Goal: Task Accomplishment & Management: Use online tool/utility

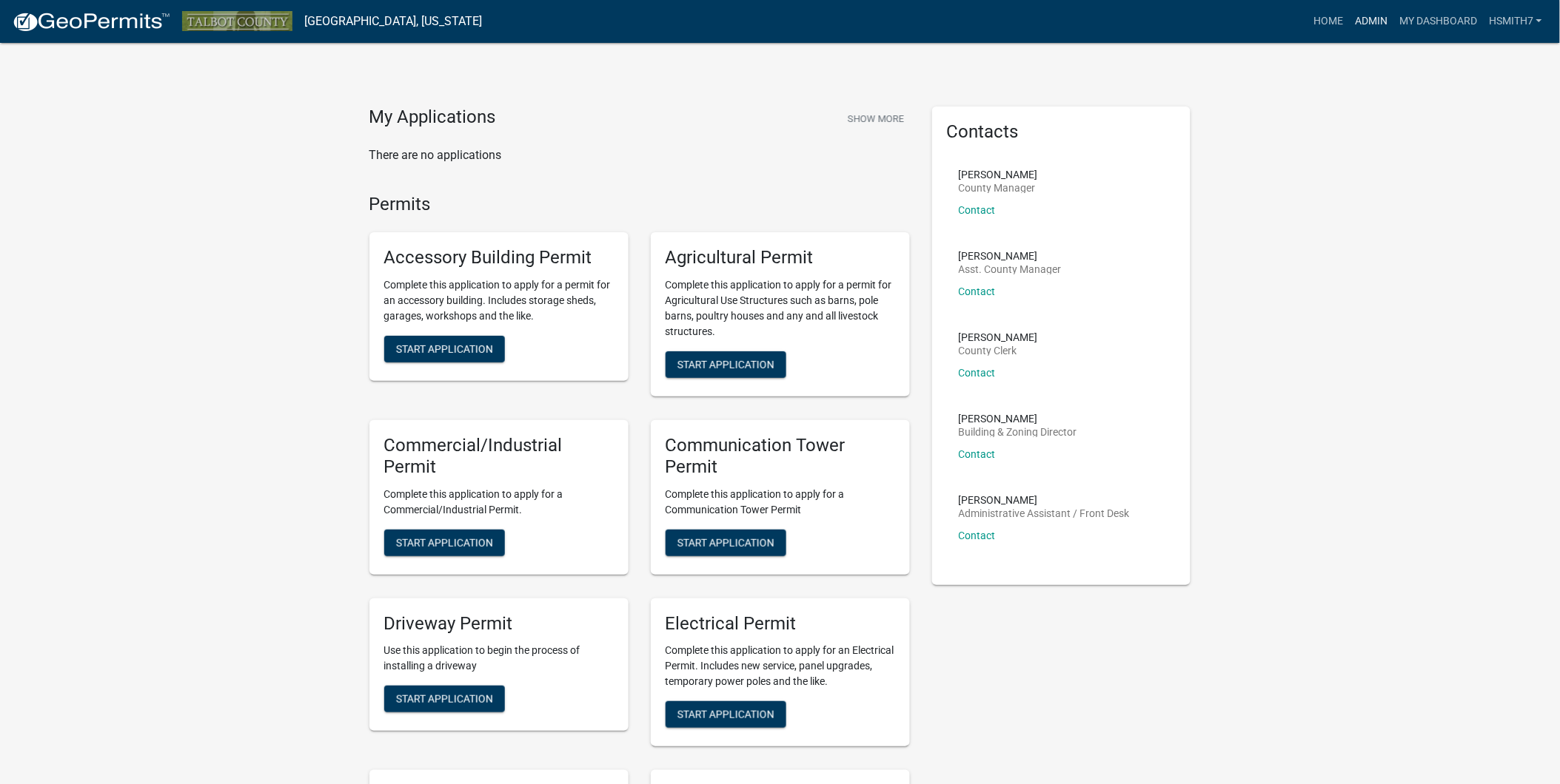
click at [1371, 19] on link "Admin" at bounding box center [1370, 22] width 44 height 28
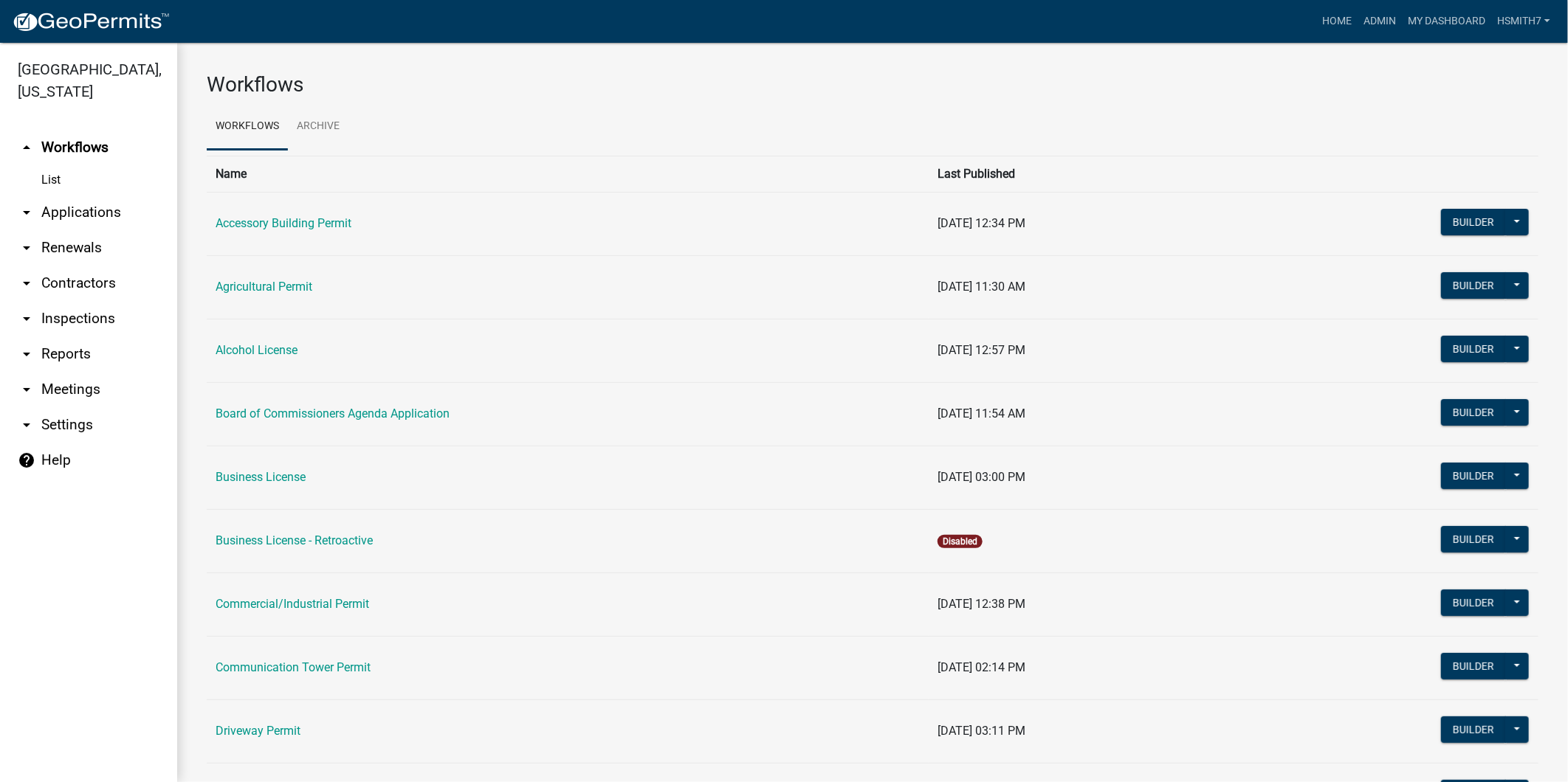
click at [115, 215] on link "arrow_drop_down Applications" at bounding box center [88, 213] width 177 height 36
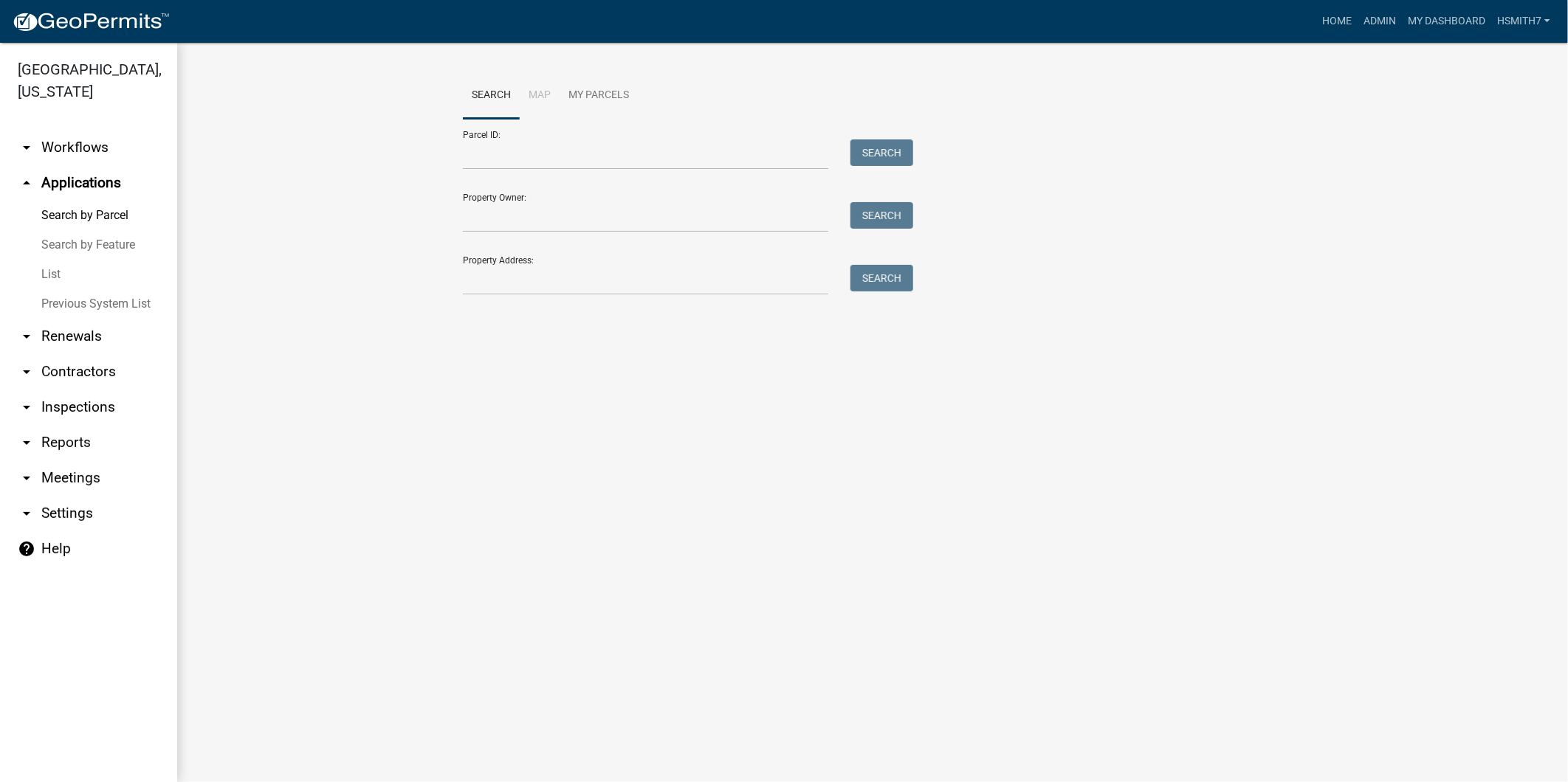
click at [52, 278] on link "List" at bounding box center [88, 274] width 177 height 29
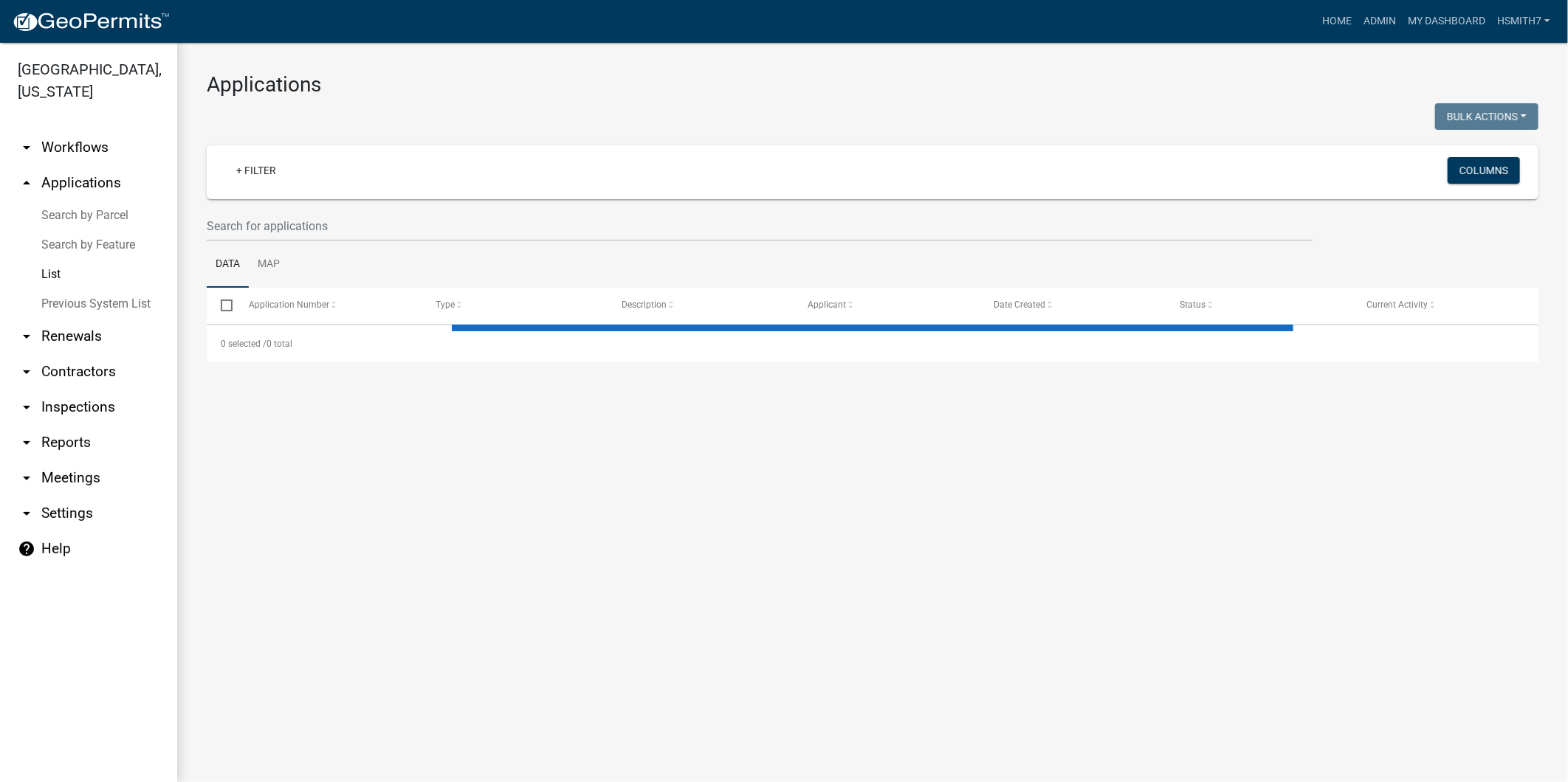
select select "3: 100"
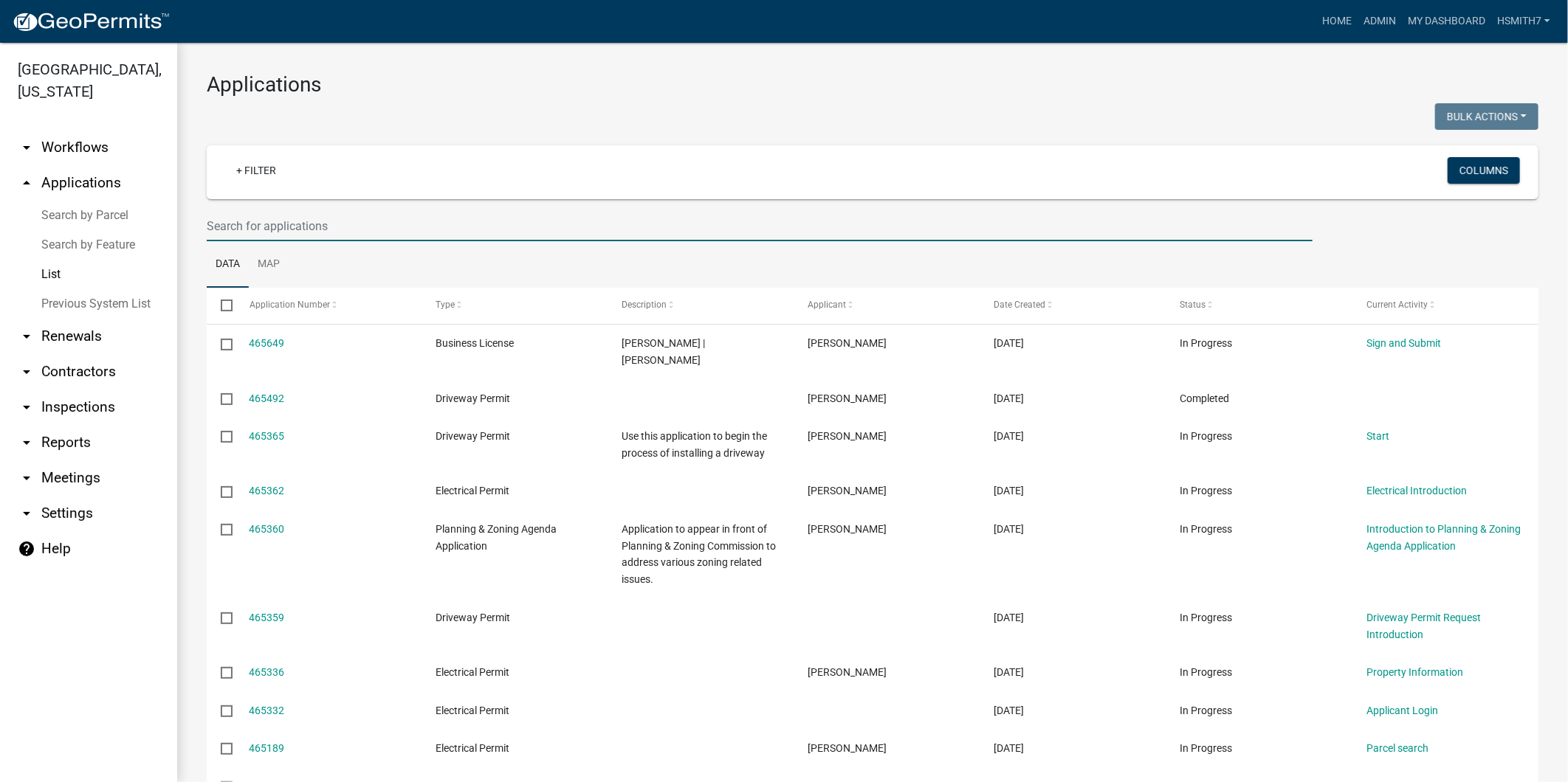
click at [296, 231] on input "text" at bounding box center [760, 226] width 1106 height 30
type input "fowler"
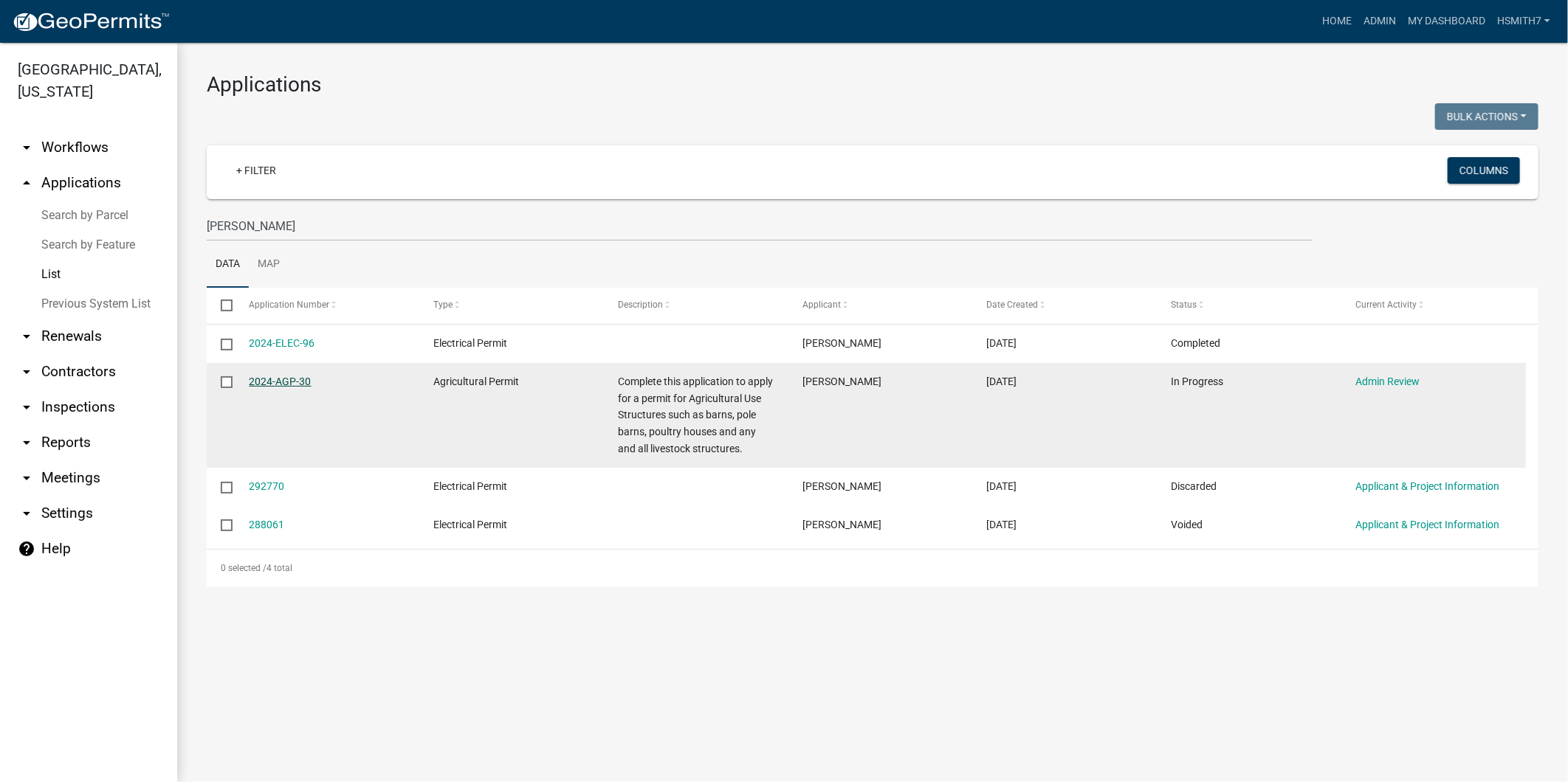
click at [299, 376] on link "2024-AGP-30" at bounding box center [280, 381] width 62 height 12
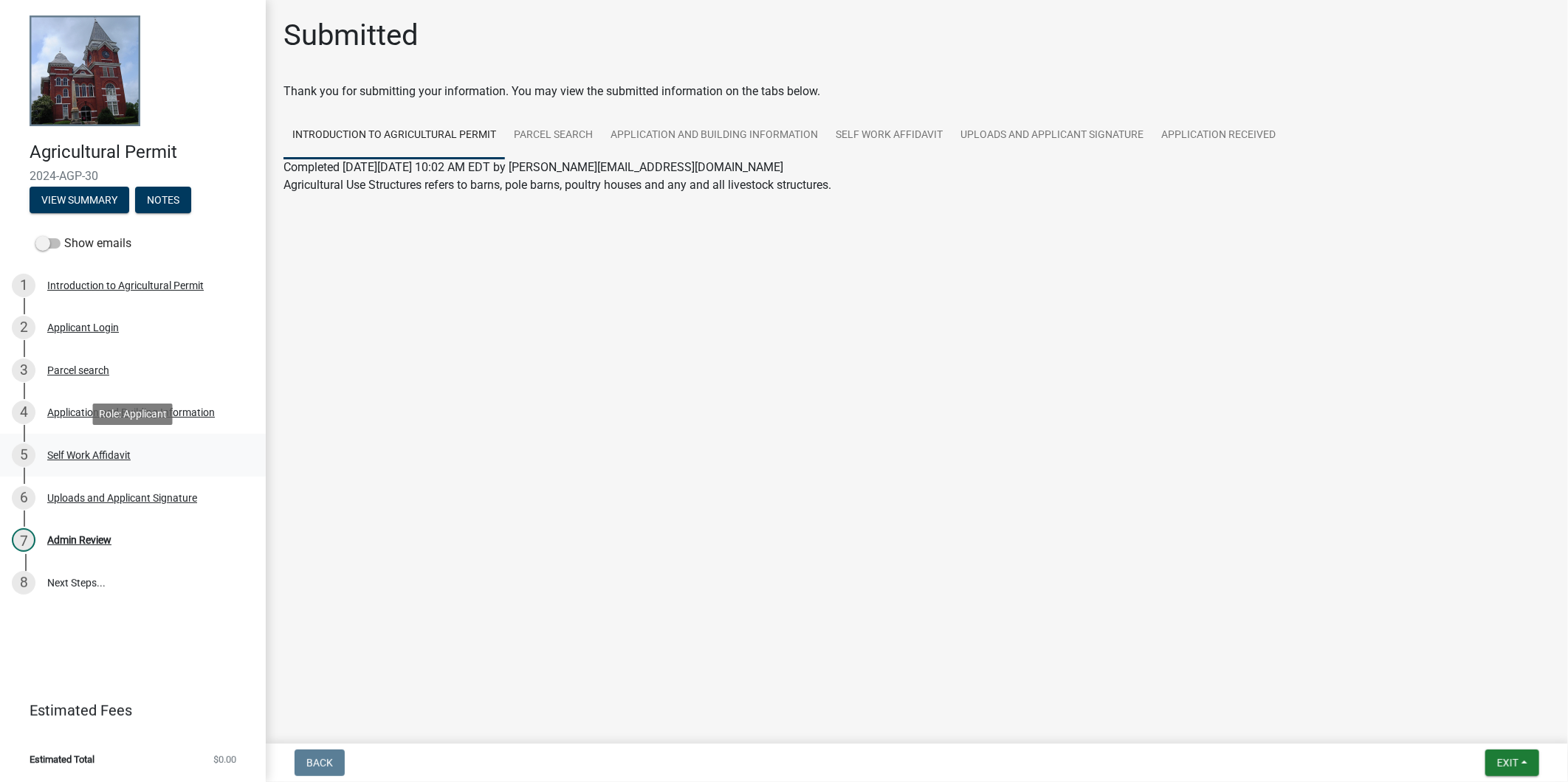
click at [117, 445] on div "5 Self Work Affidavit" at bounding box center [127, 455] width 231 height 24
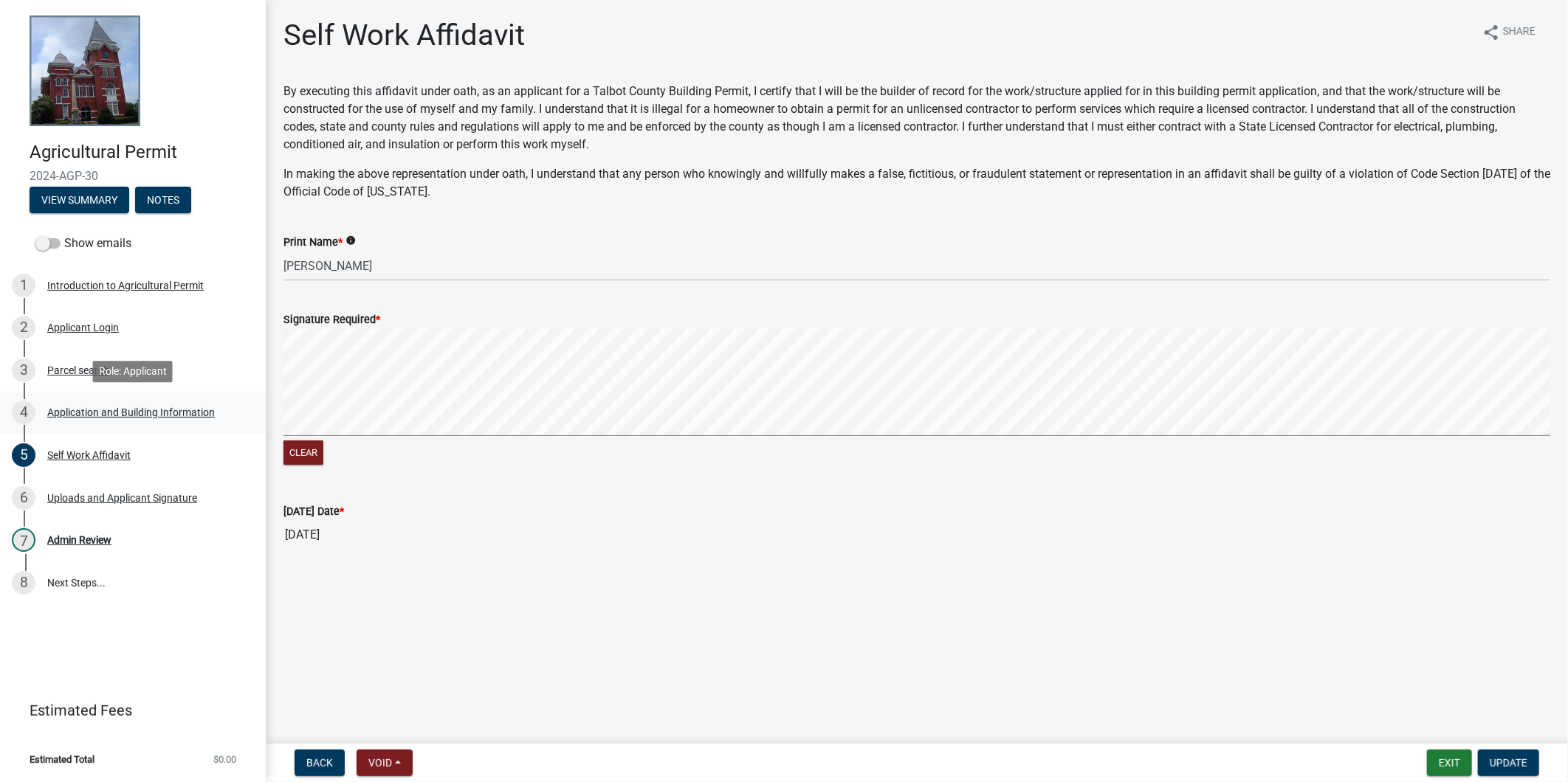
click at [121, 413] on div "Application and Building Information" at bounding box center [131, 412] width 168 height 10
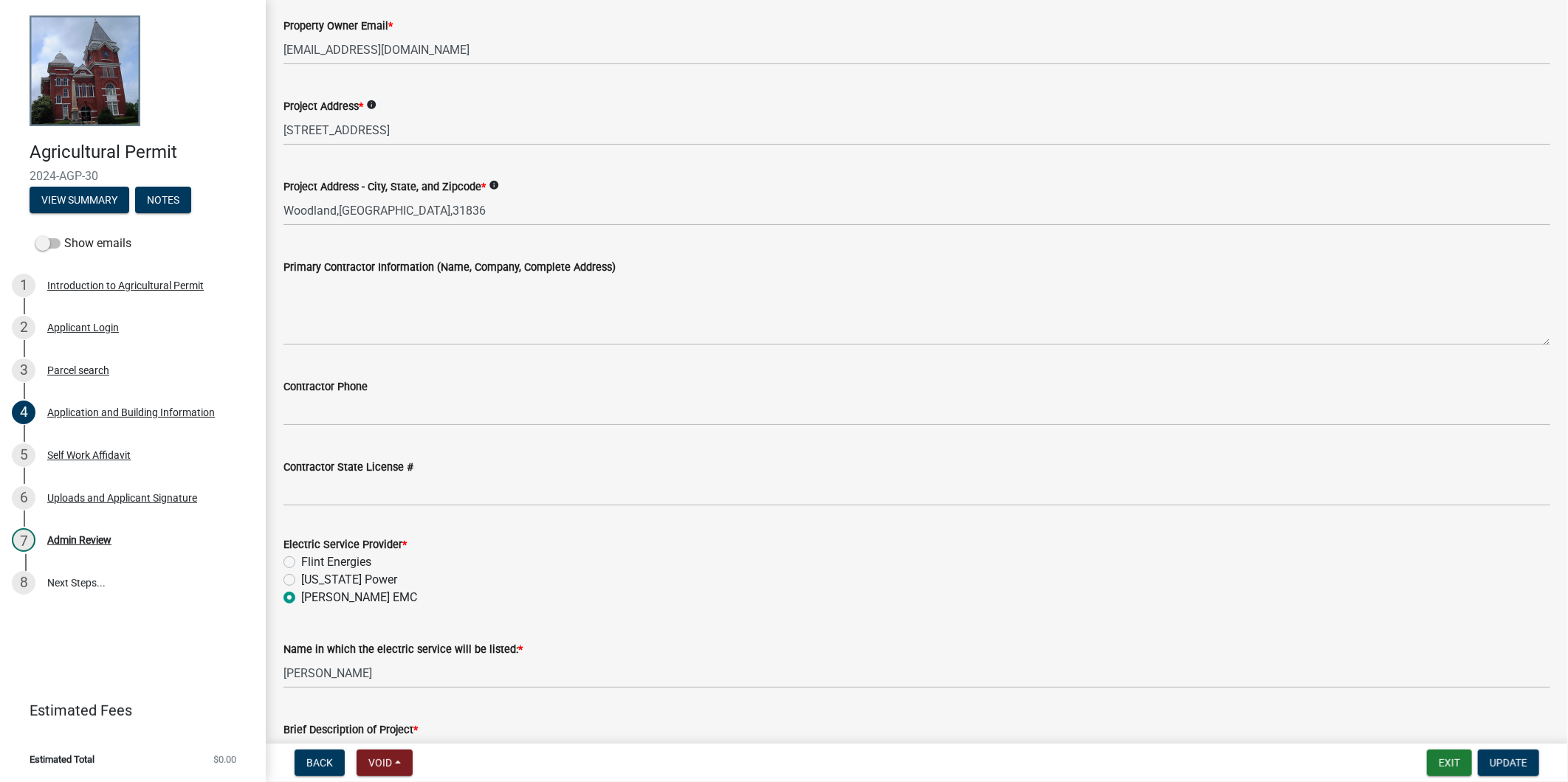
scroll to position [712, 0]
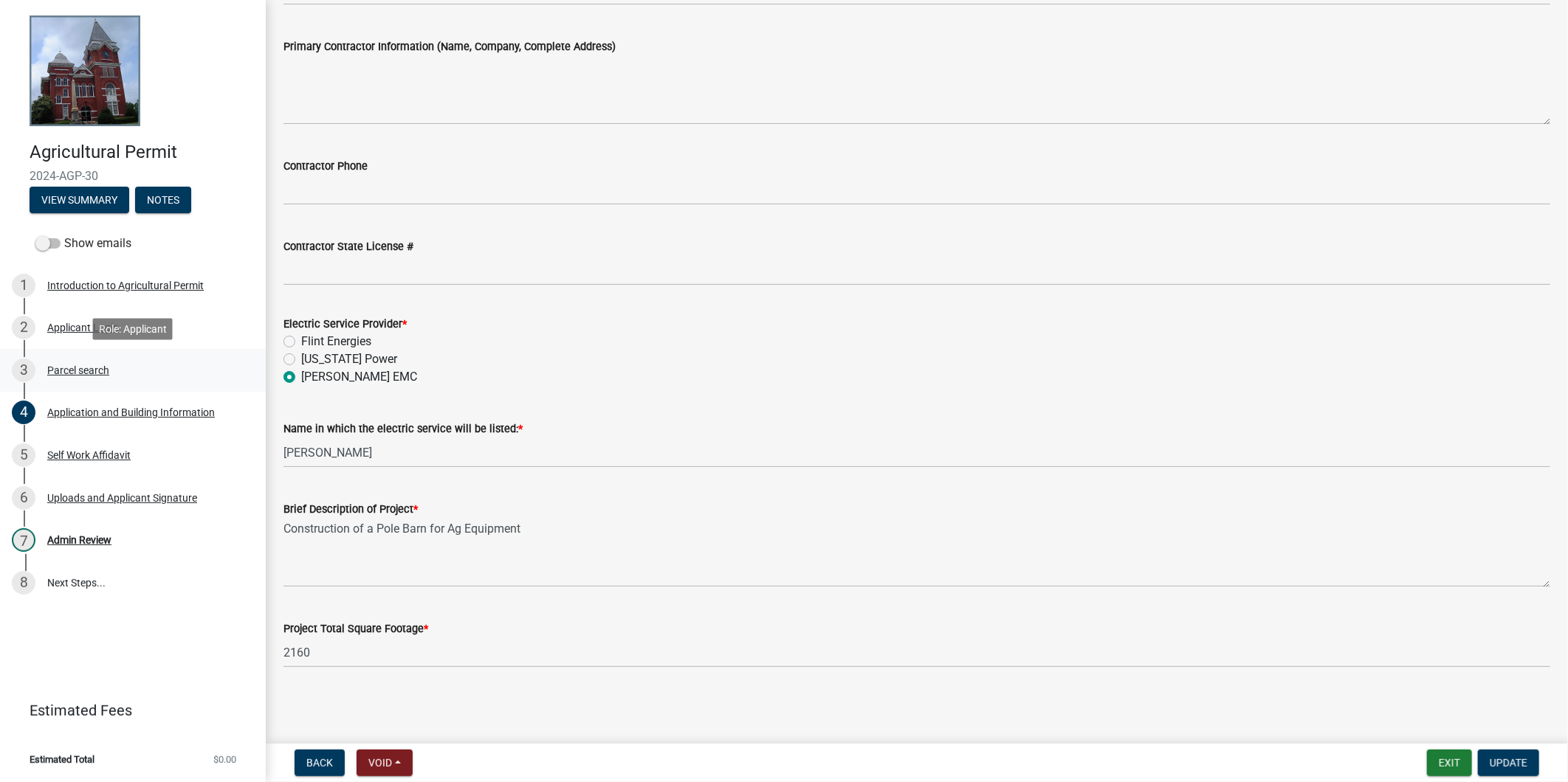
click at [133, 377] on div "3 Parcel search" at bounding box center [127, 370] width 231 height 24
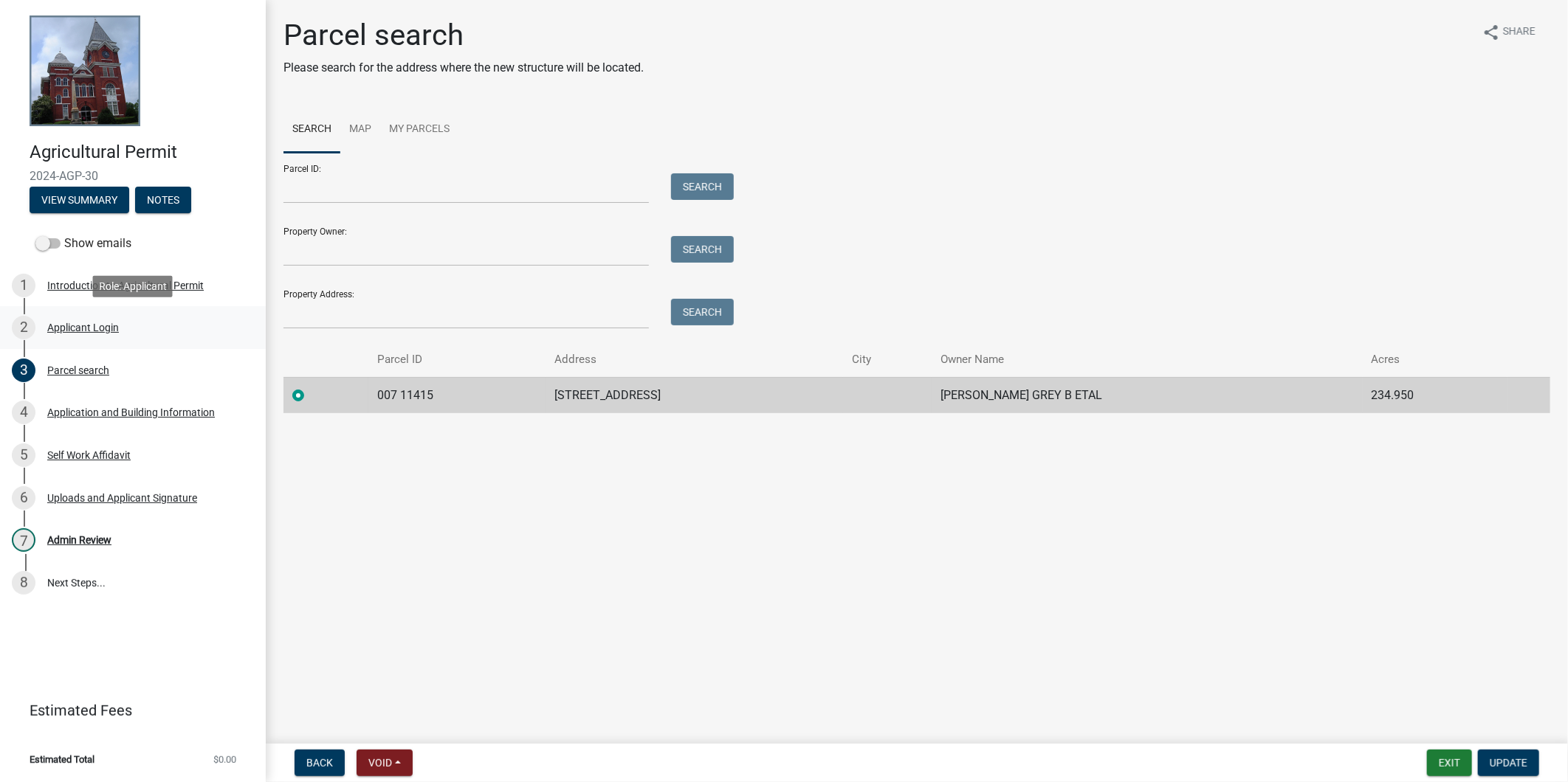
click at [121, 343] on link "2 Applicant Login" at bounding box center [133, 327] width 265 height 42
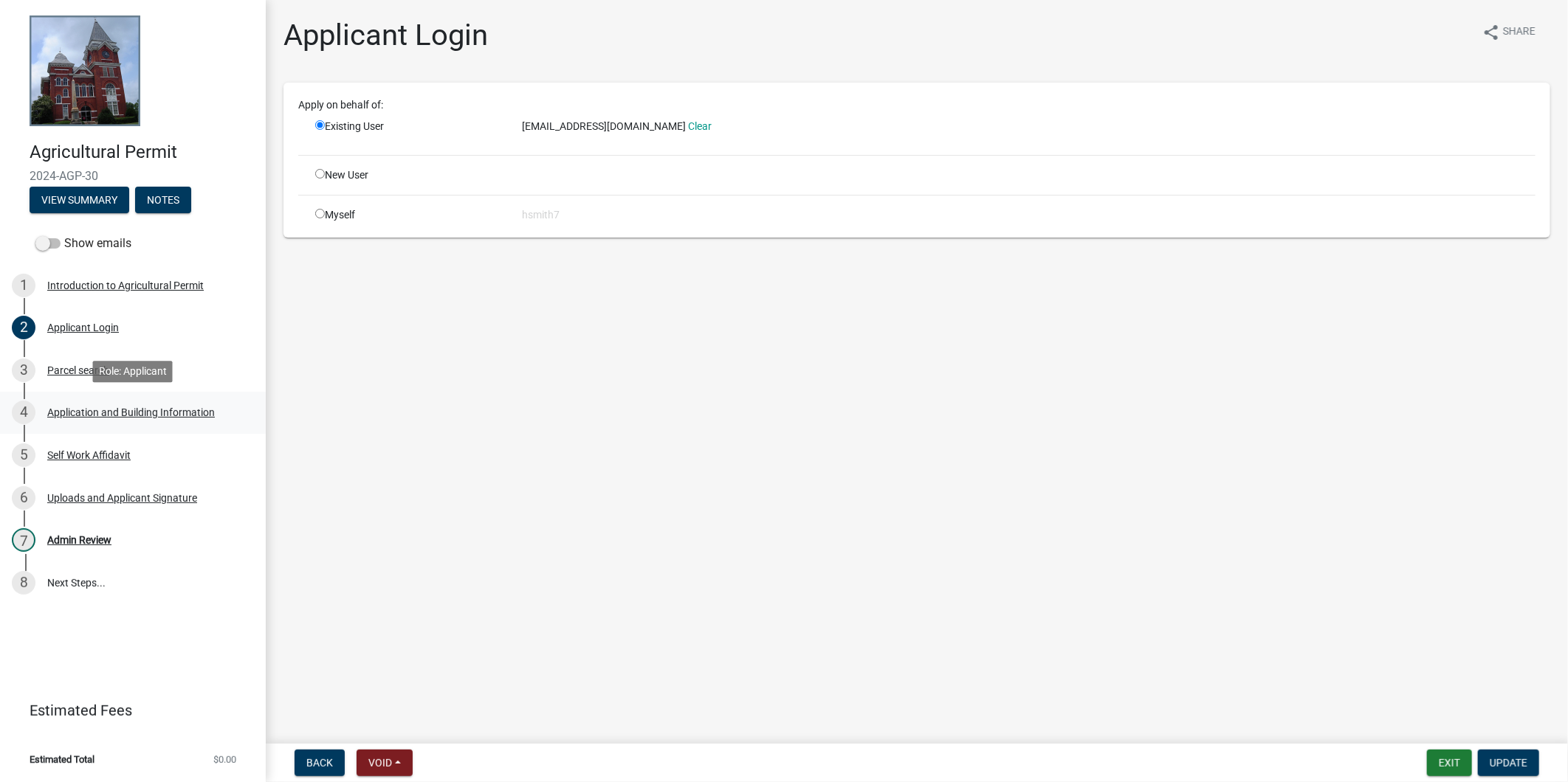
click at [120, 423] on div "4 Application and Building Information" at bounding box center [127, 412] width 231 height 24
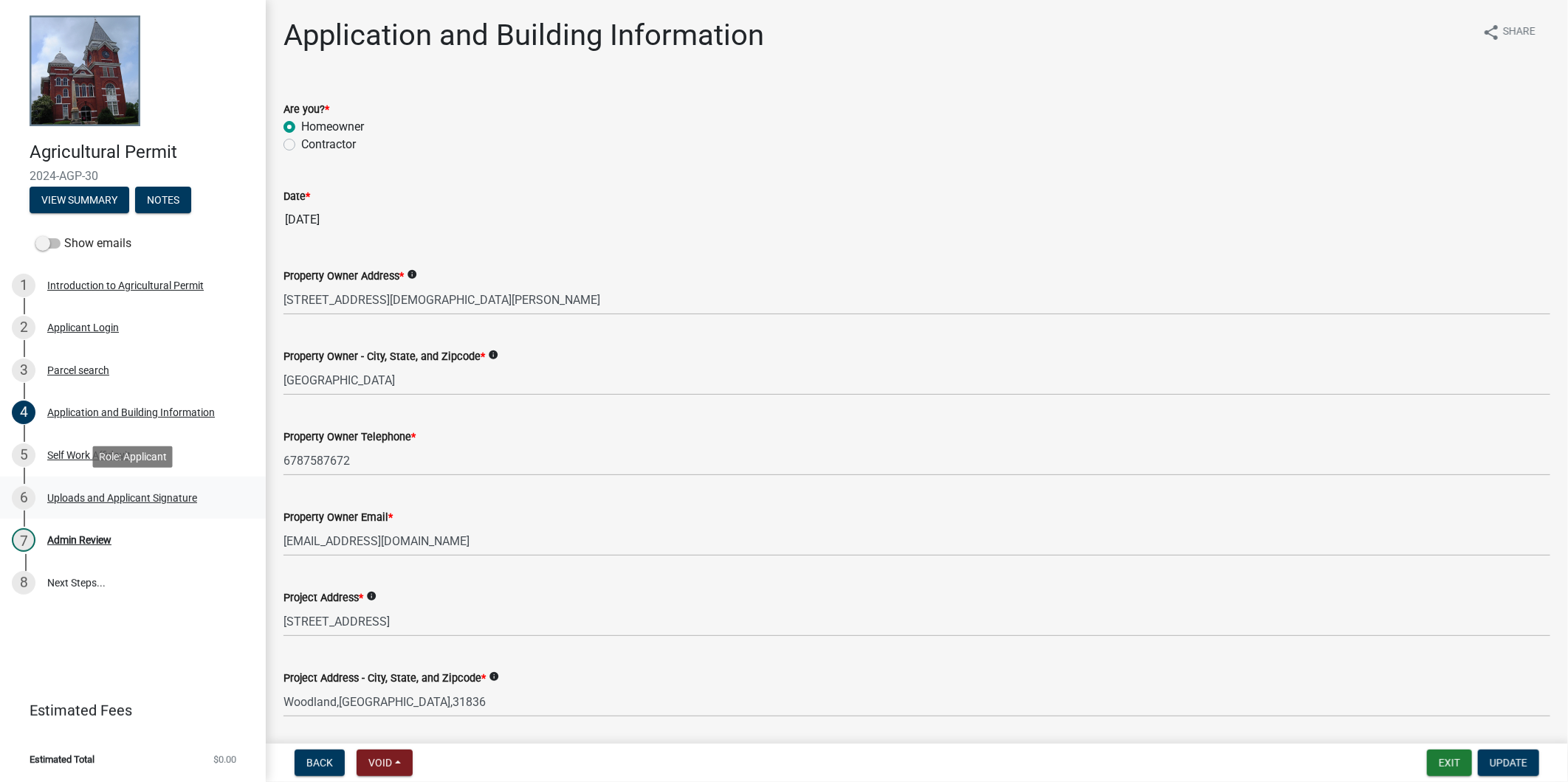
click at [163, 488] on div "6 Uploads and Applicant Signature" at bounding box center [127, 498] width 231 height 24
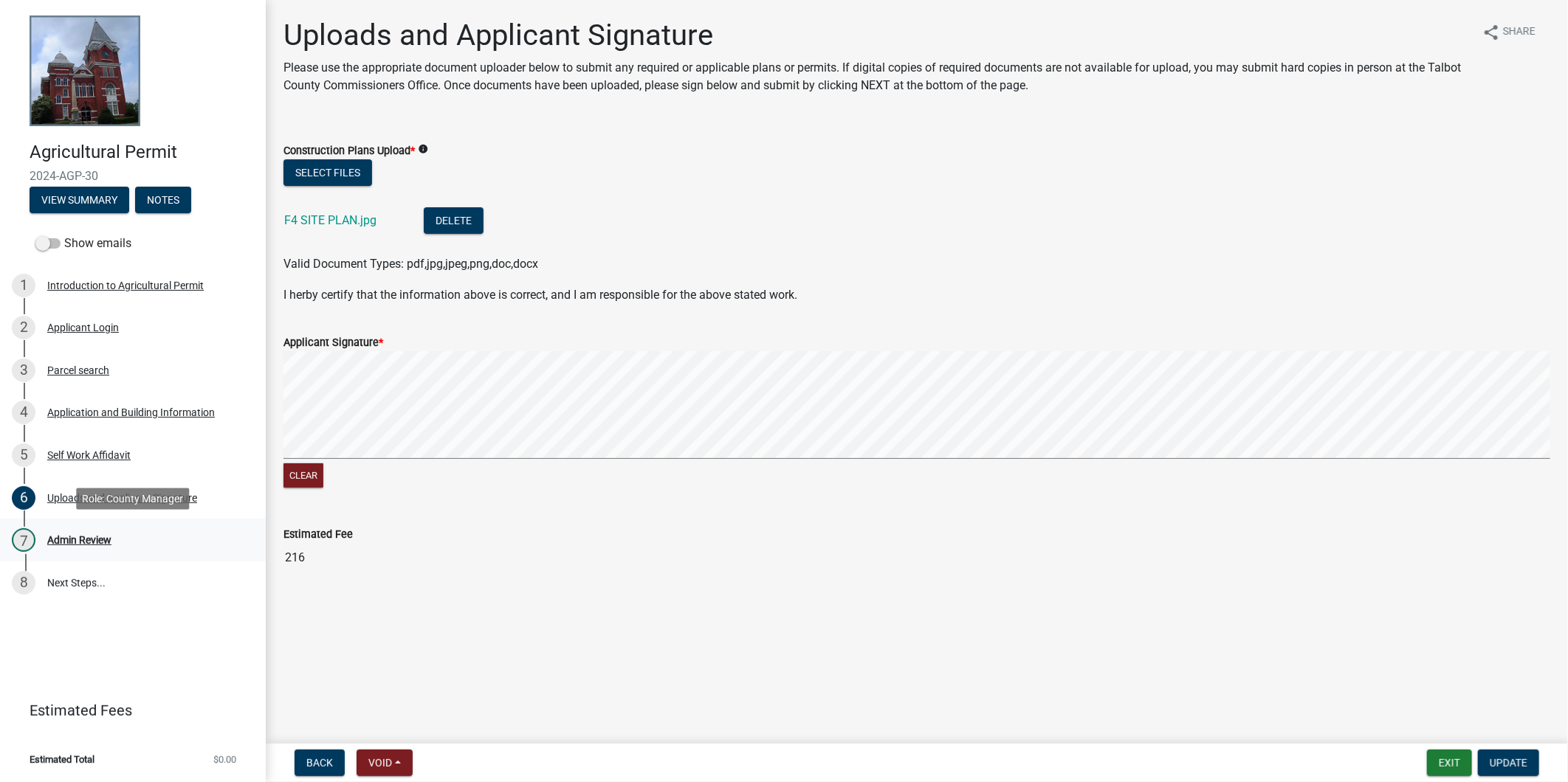
click at [151, 525] on link "7 Admin Review" at bounding box center [133, 539] width 265 height 42
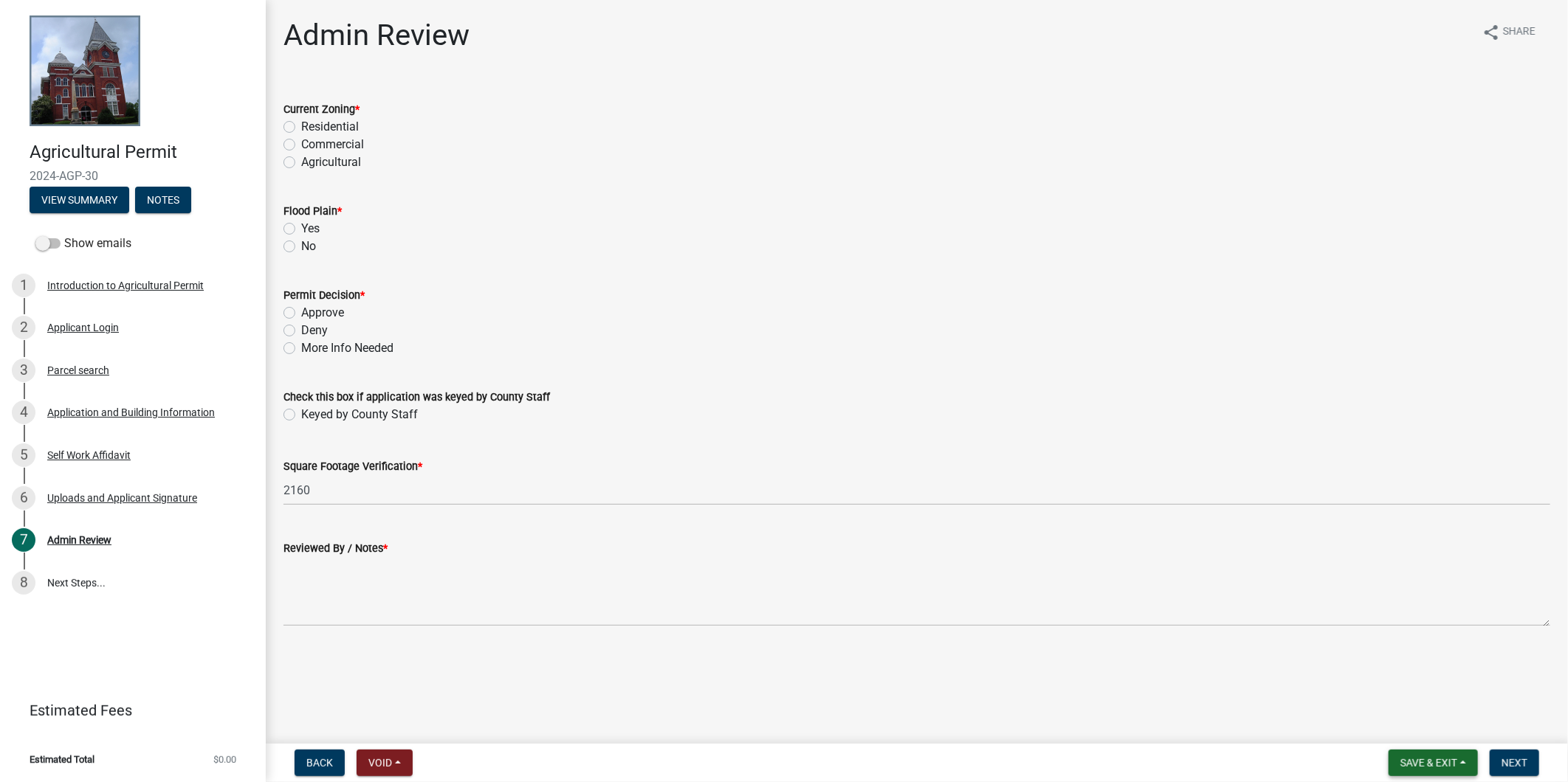
click at [1447, 763] on span "Save & Exit" at bounding box center [1429, 763] width 56 height 12
click at [1440, 722] on button "Save & Exit" at bounding box center [1418, 725] width 118 height 36
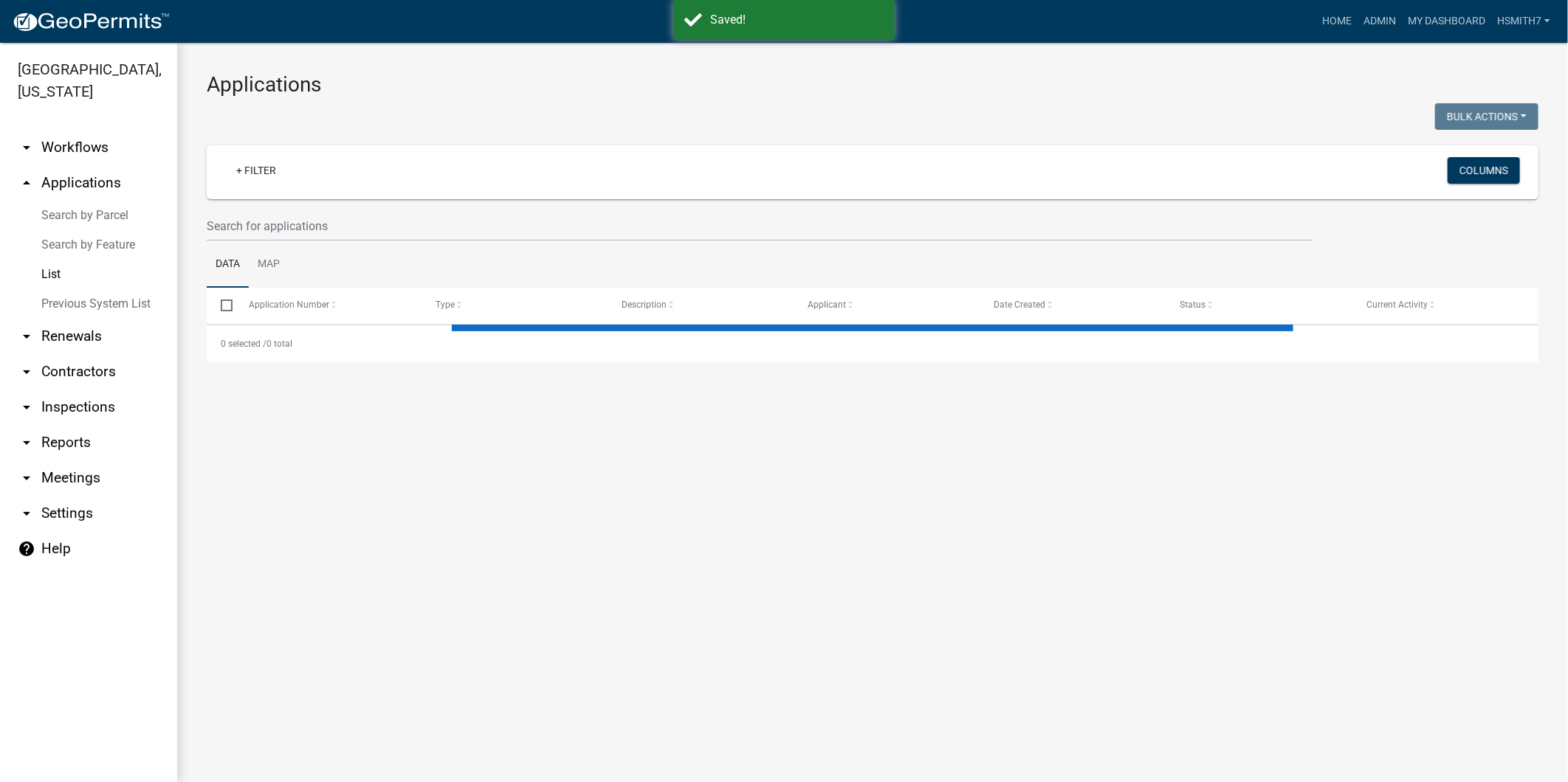
select select "3: 100"
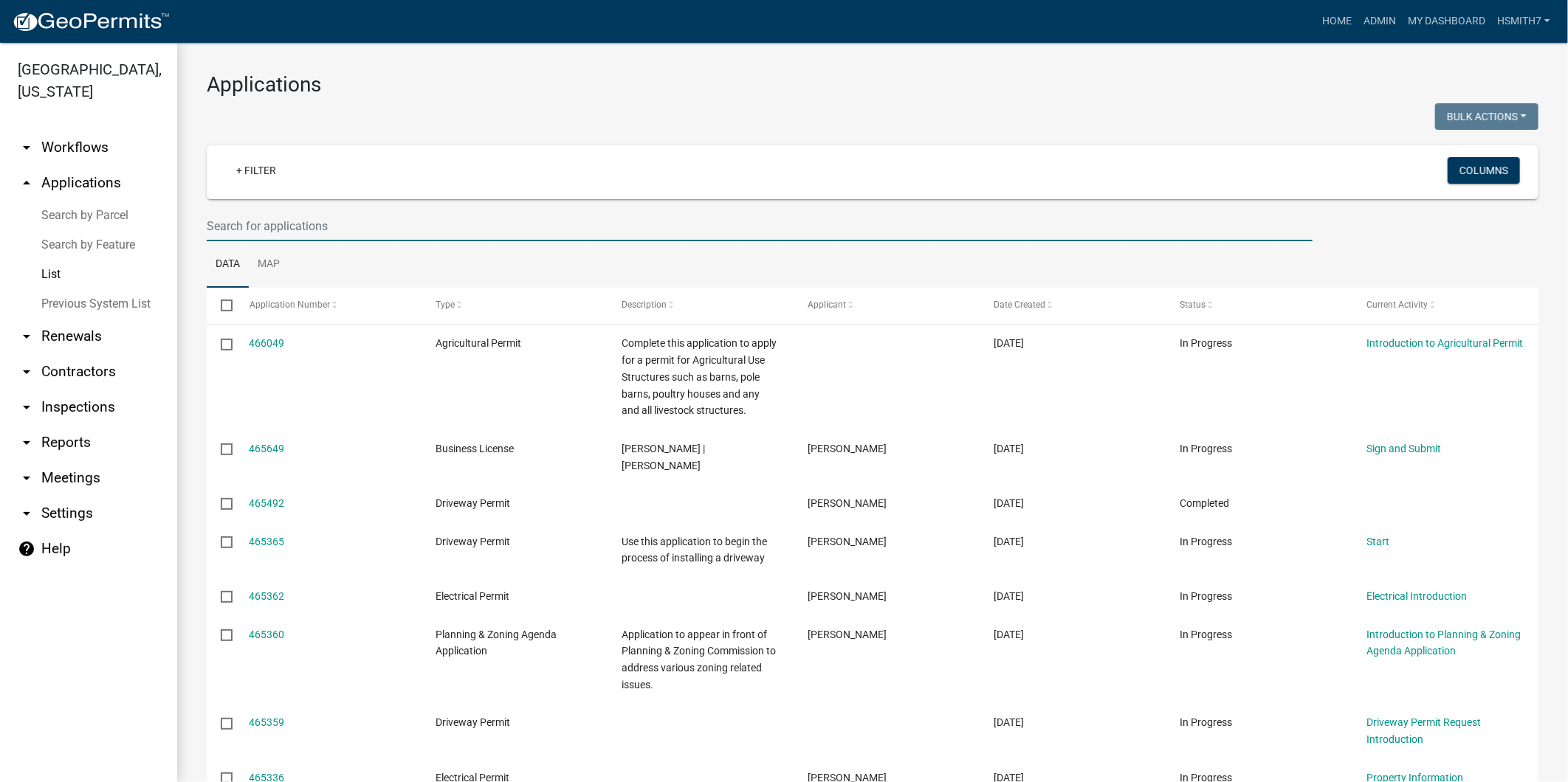
click at [291, 224] on input "text" at bounding box center [760, 226] width 1106 height 30
type input "fowler"
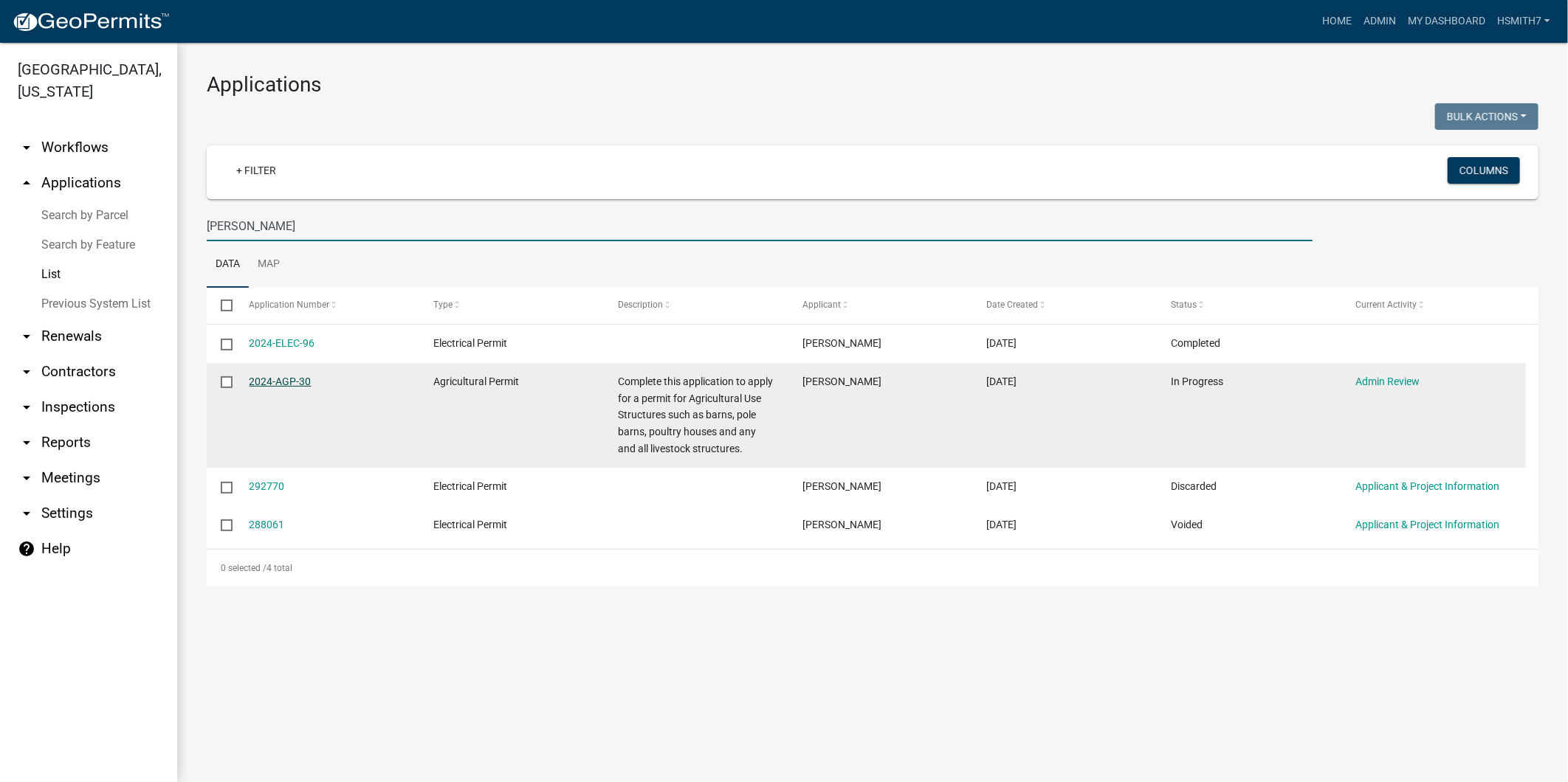
click at [299, 387] on link "2024-AGP-30" at bounding box center [280, 381] width 62 height 12
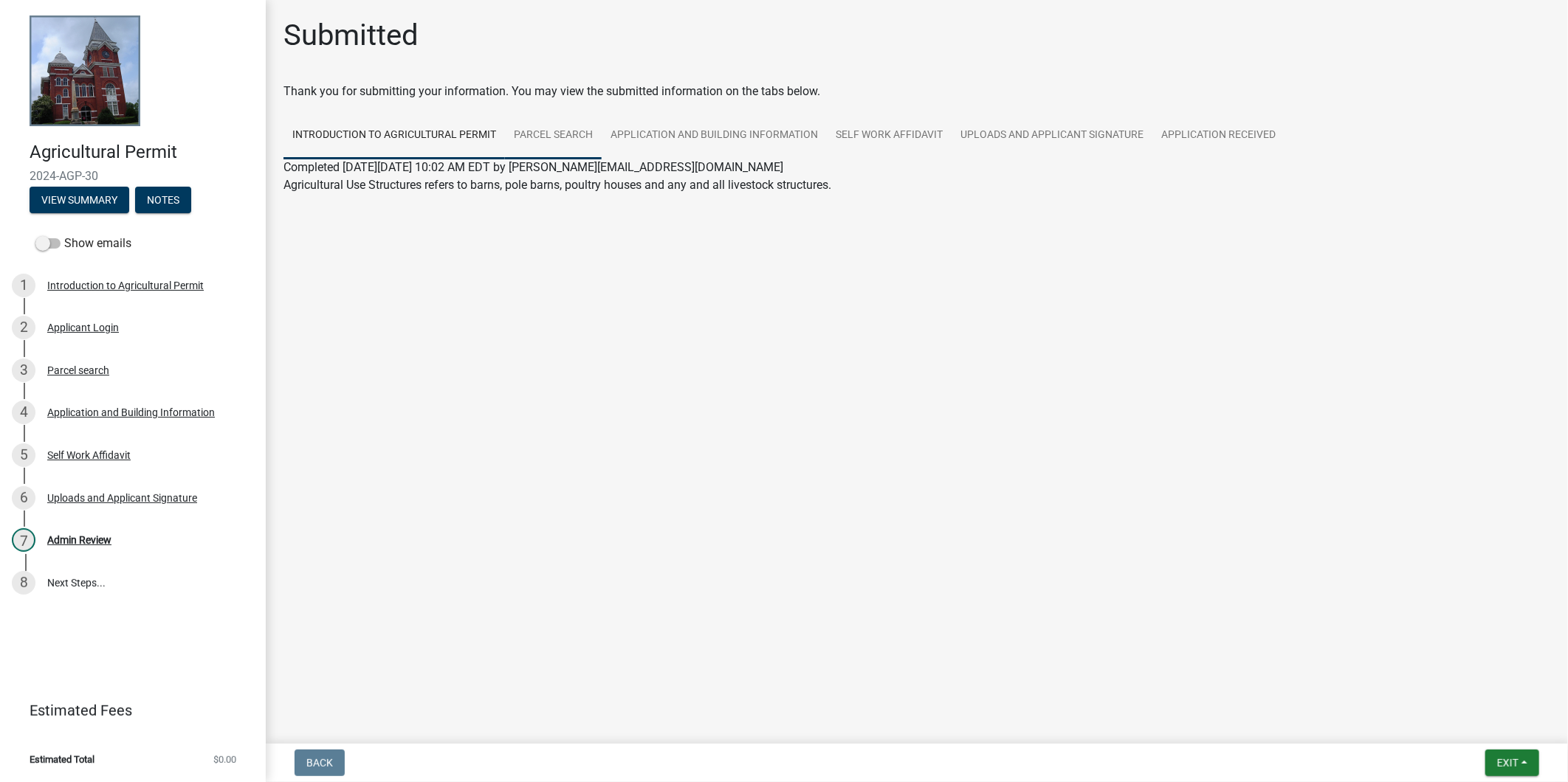
click at [519, 132] on link "Parcel search" at bounding box center [552, 136] width 97 height 47
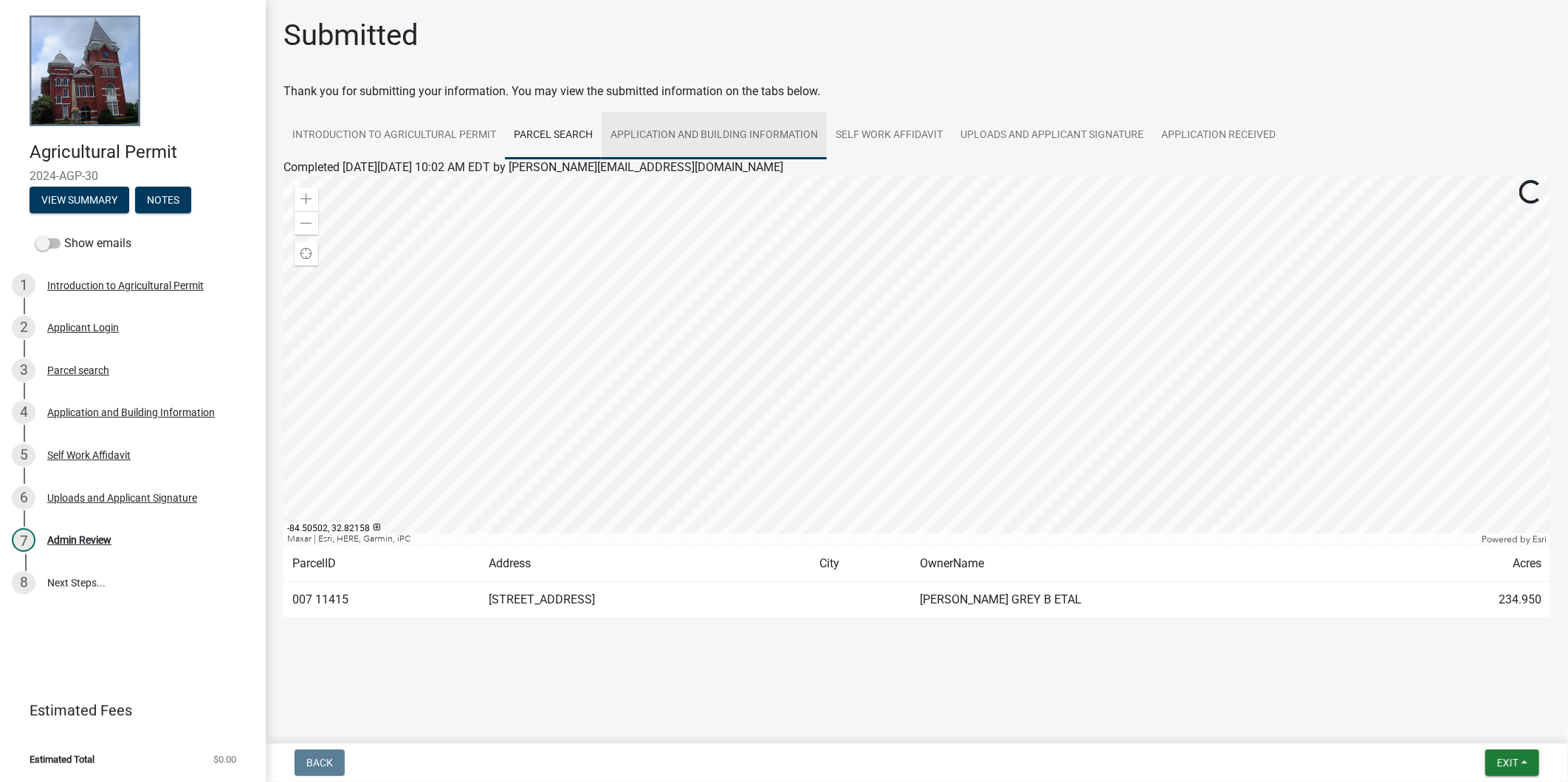
click at [690, 124] on link "Application and Building Information" at bounding box center [713, 136] width 225 height 47
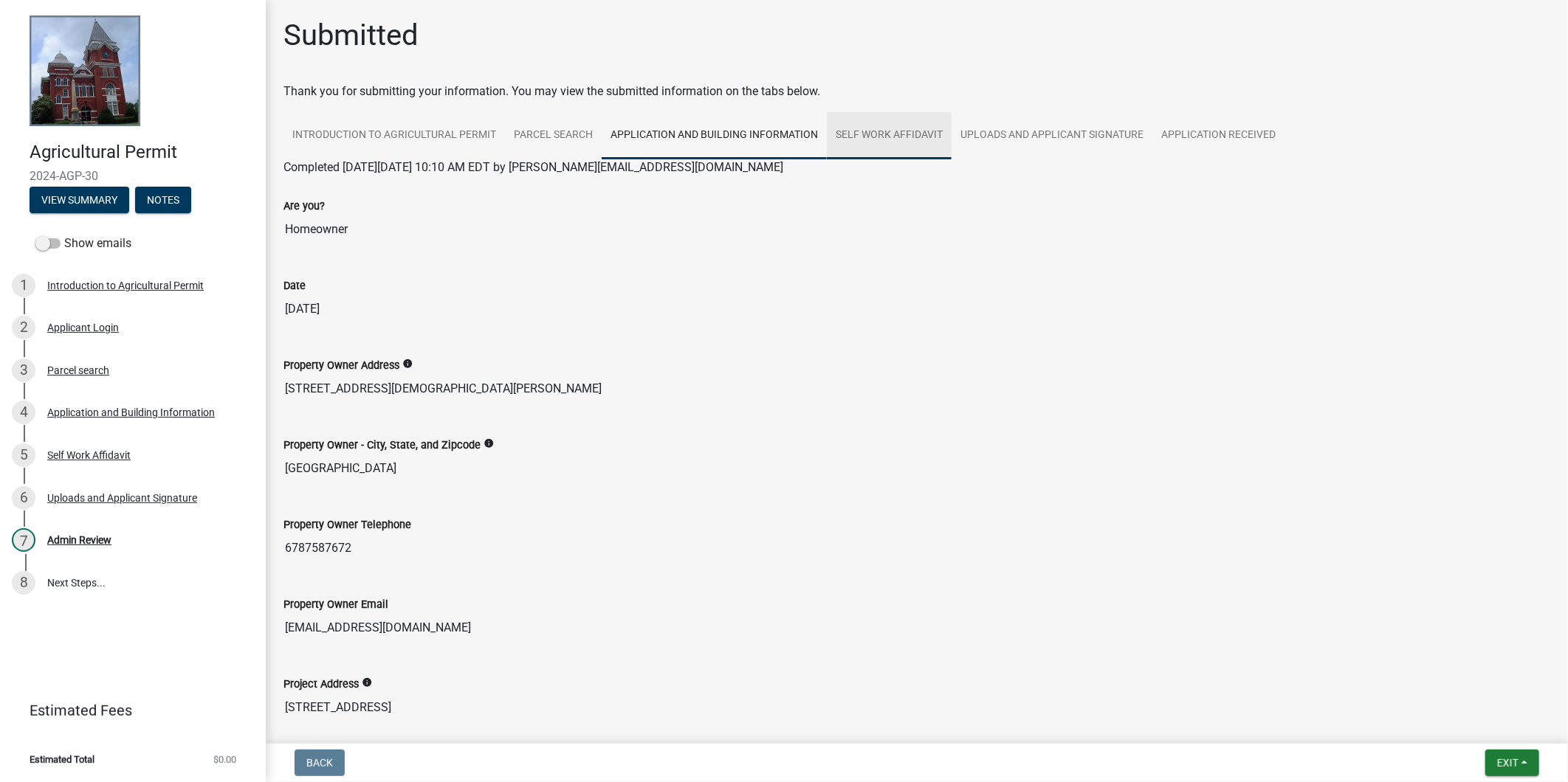
click at [891, 151] on link "Self Work Affidavit" at bounding box center [888, 136] width 125 height 47
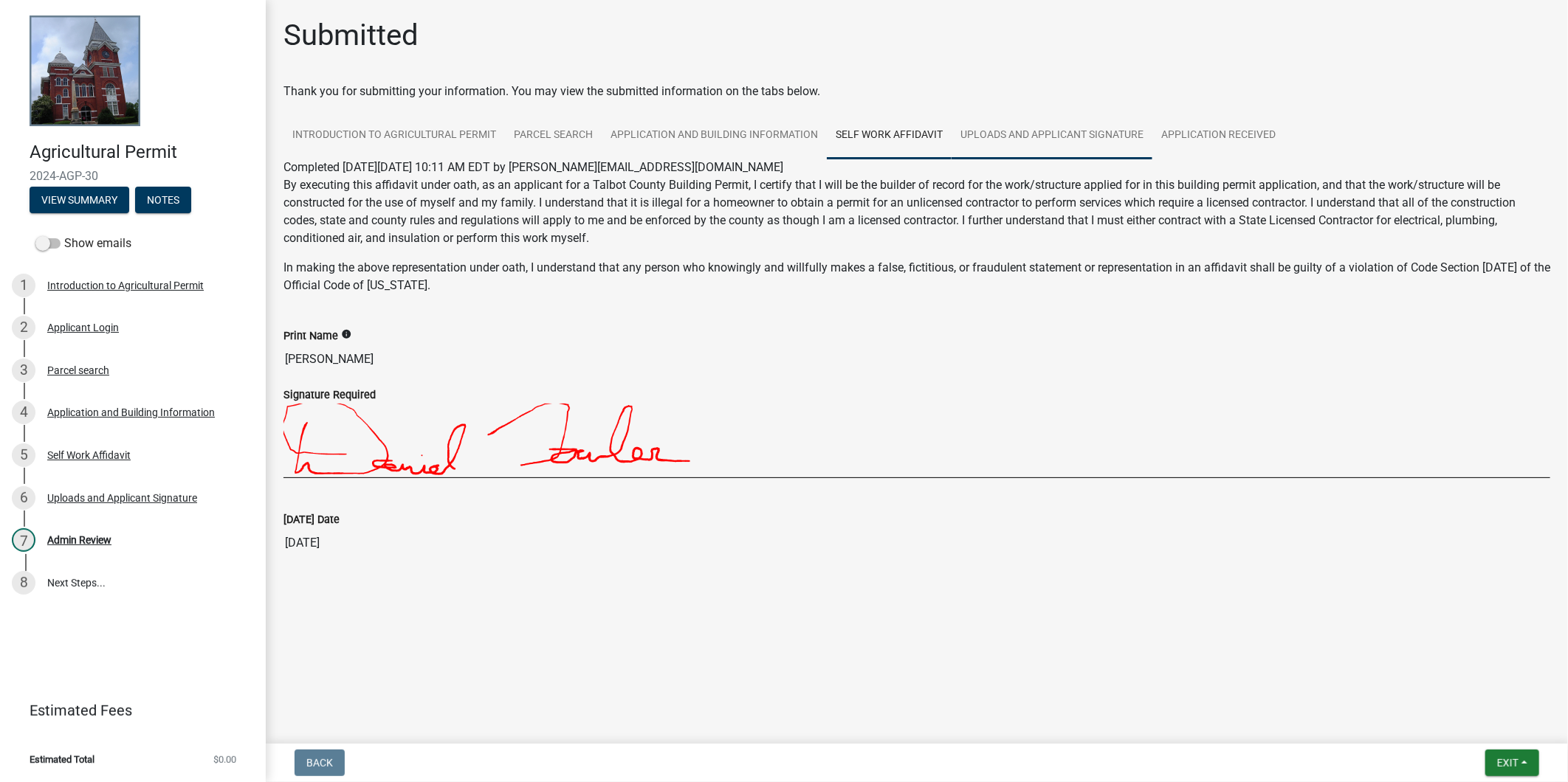
click at [989, 128] on link "Uploads and Applicant Signature" at bounding box center [1051, 136] width 200 height 47
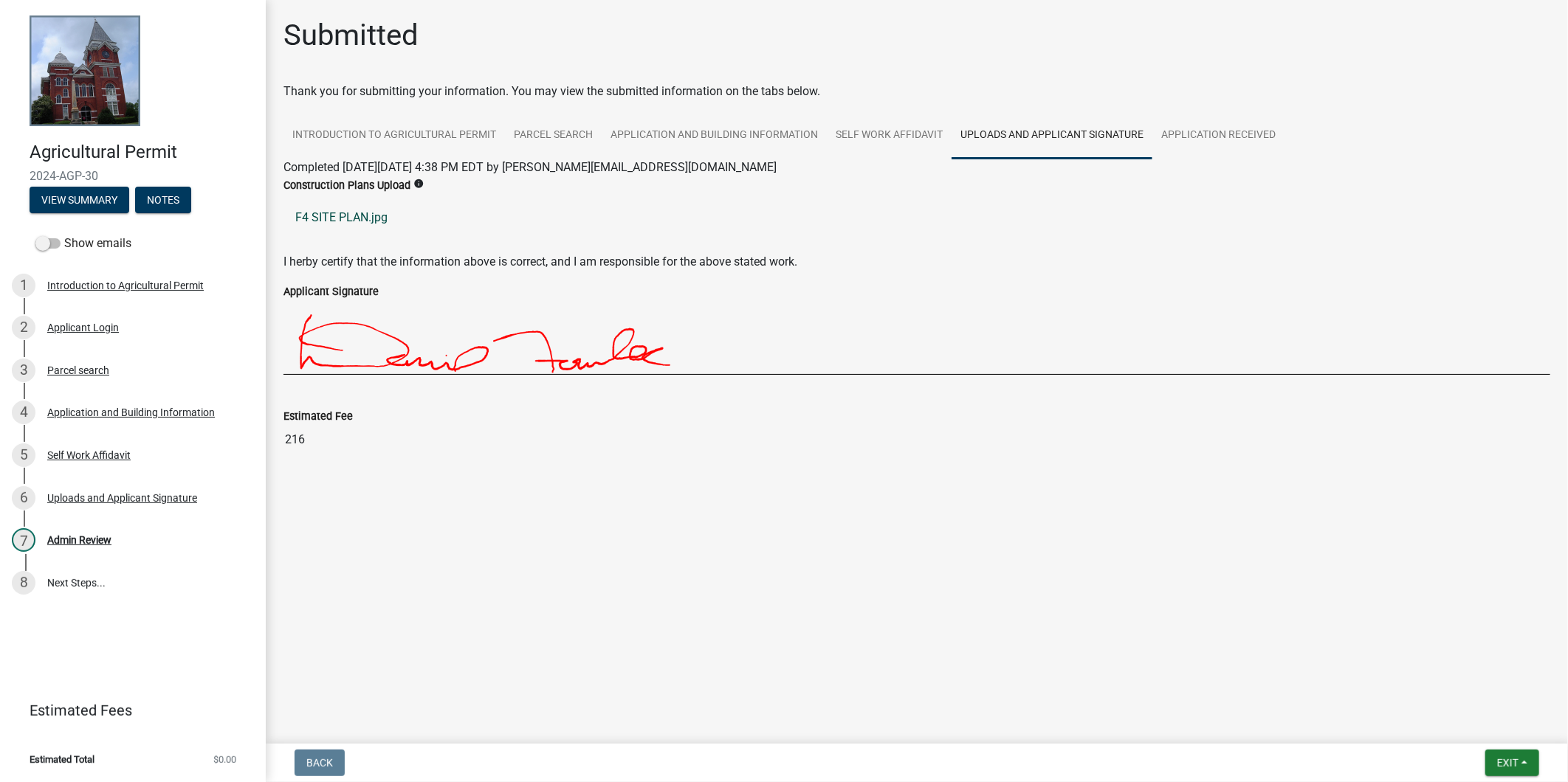
click at [341, 221] on link "F4 SITE PLAN.jpg" at bounding box center [917, 218] width 1267 height 36
click at [1193, 117] on link "Application Received" at bounding box center [1218, 136] width 132 height 47
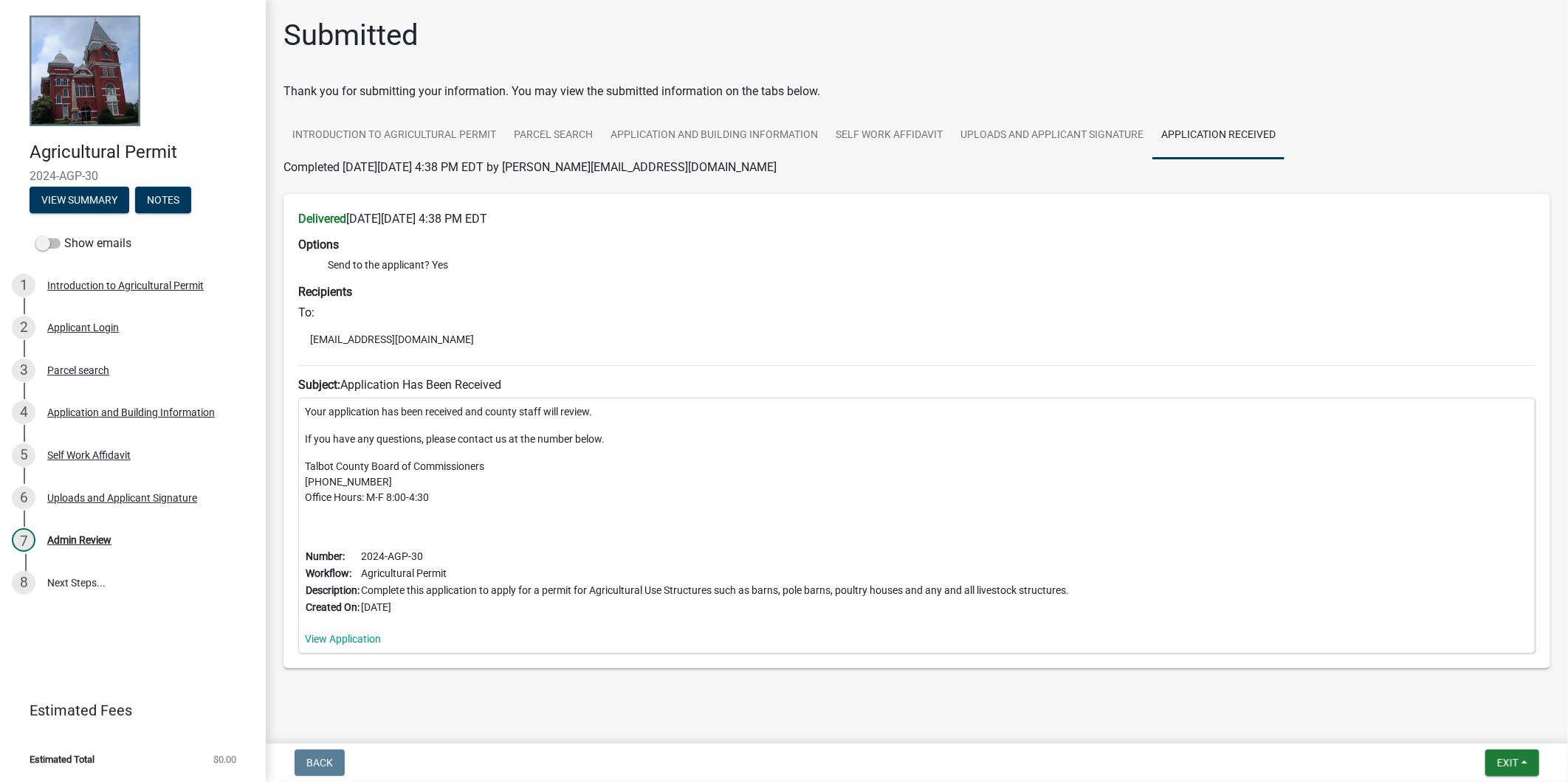
click at [943, 462] on p "Talbot County Board of Commissioners (706) 665-3220 Office Hours: M-F 8:00-4:30" at bounding box center [917, 482] width 1224 height 46
click at [1525, 768] on button "Exit" at bounding box center [1512, 763] width 54 height 26
click at [1479, 727] on button "Save & Exit" at bounding box center [1480, 725] width 118 height 36
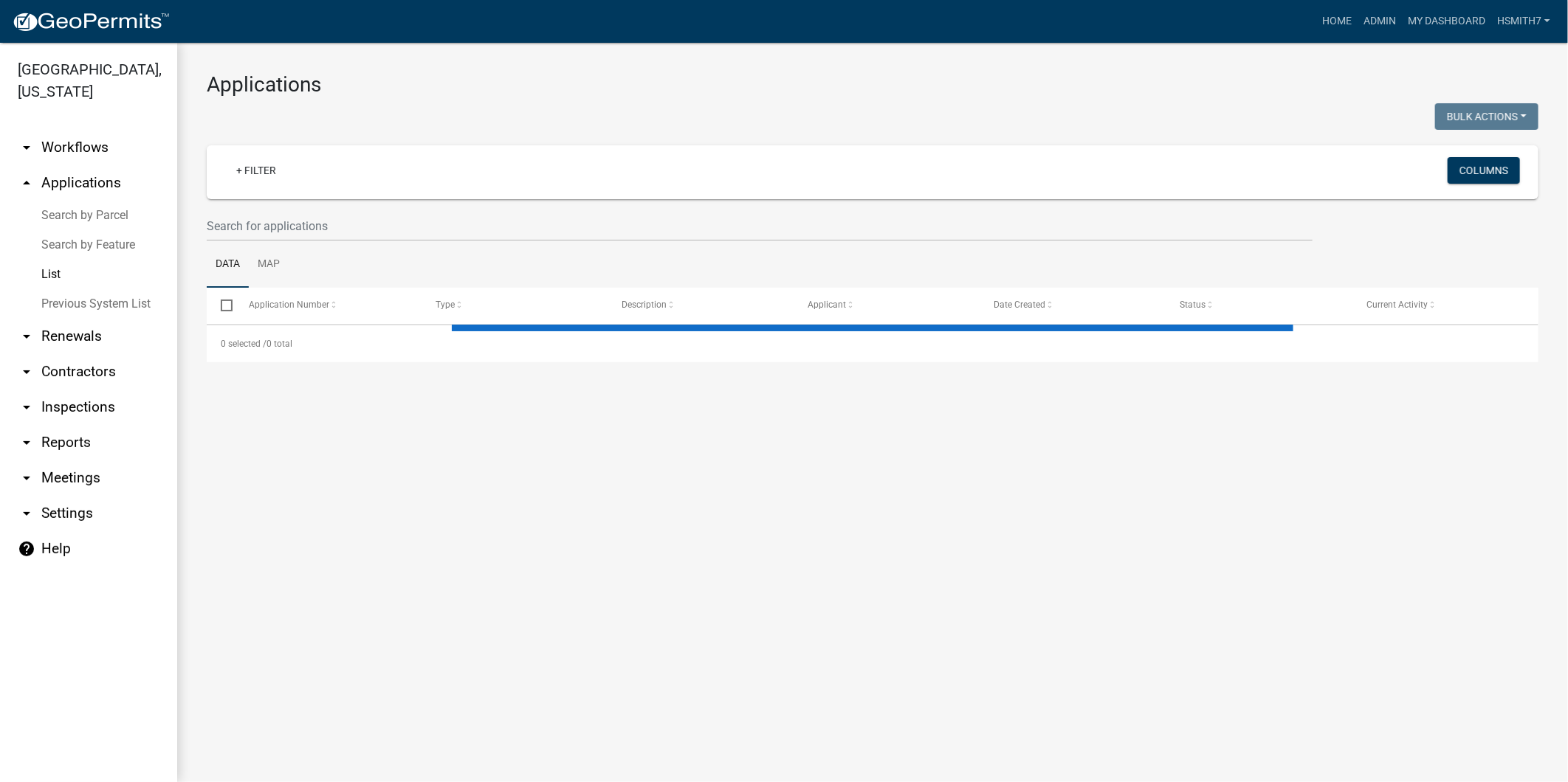
select select "3: 100"
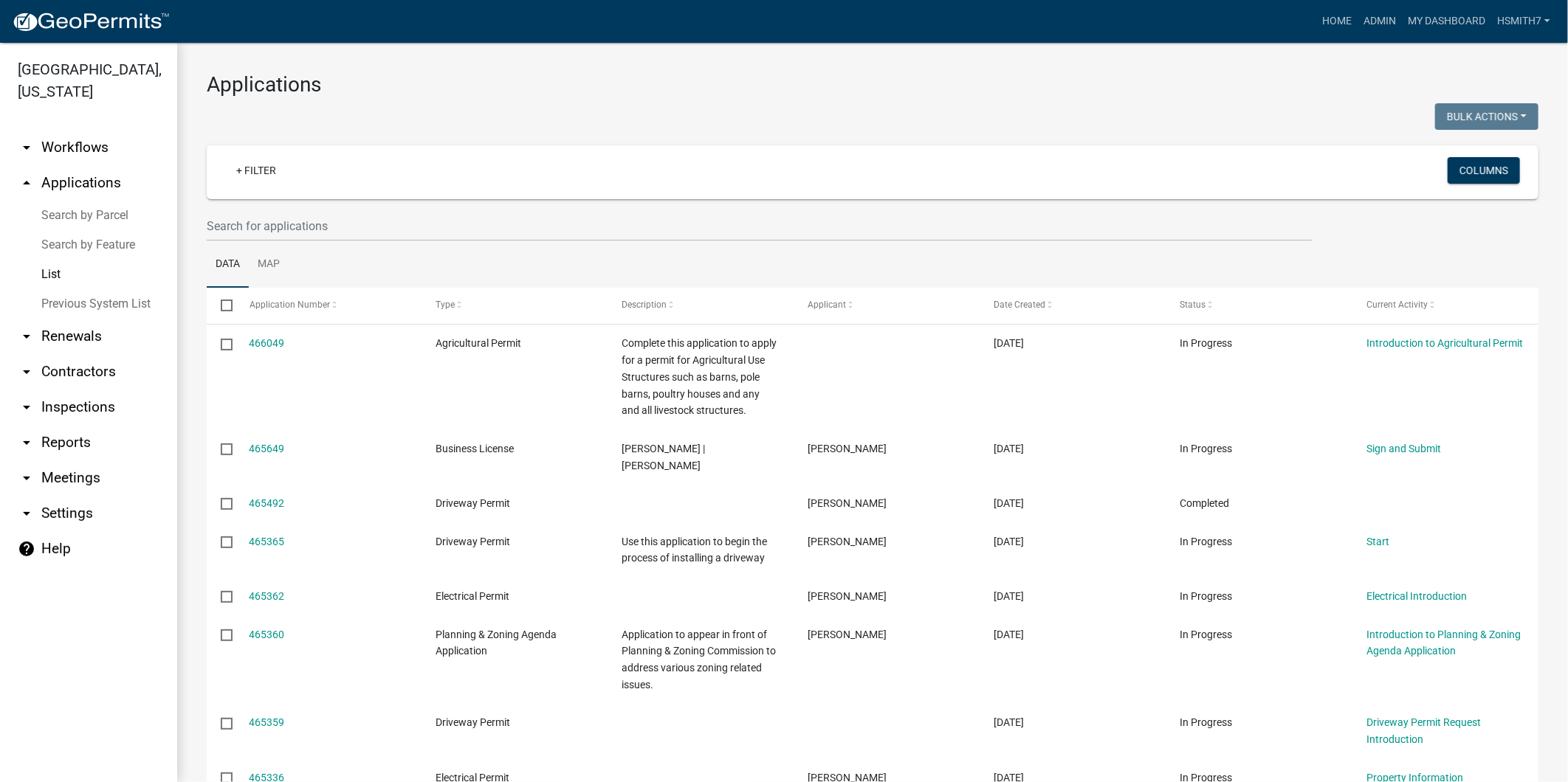
click at [75, 216] on link "Search by Parcel" at bounding box center [88, 215] width 177 height 29
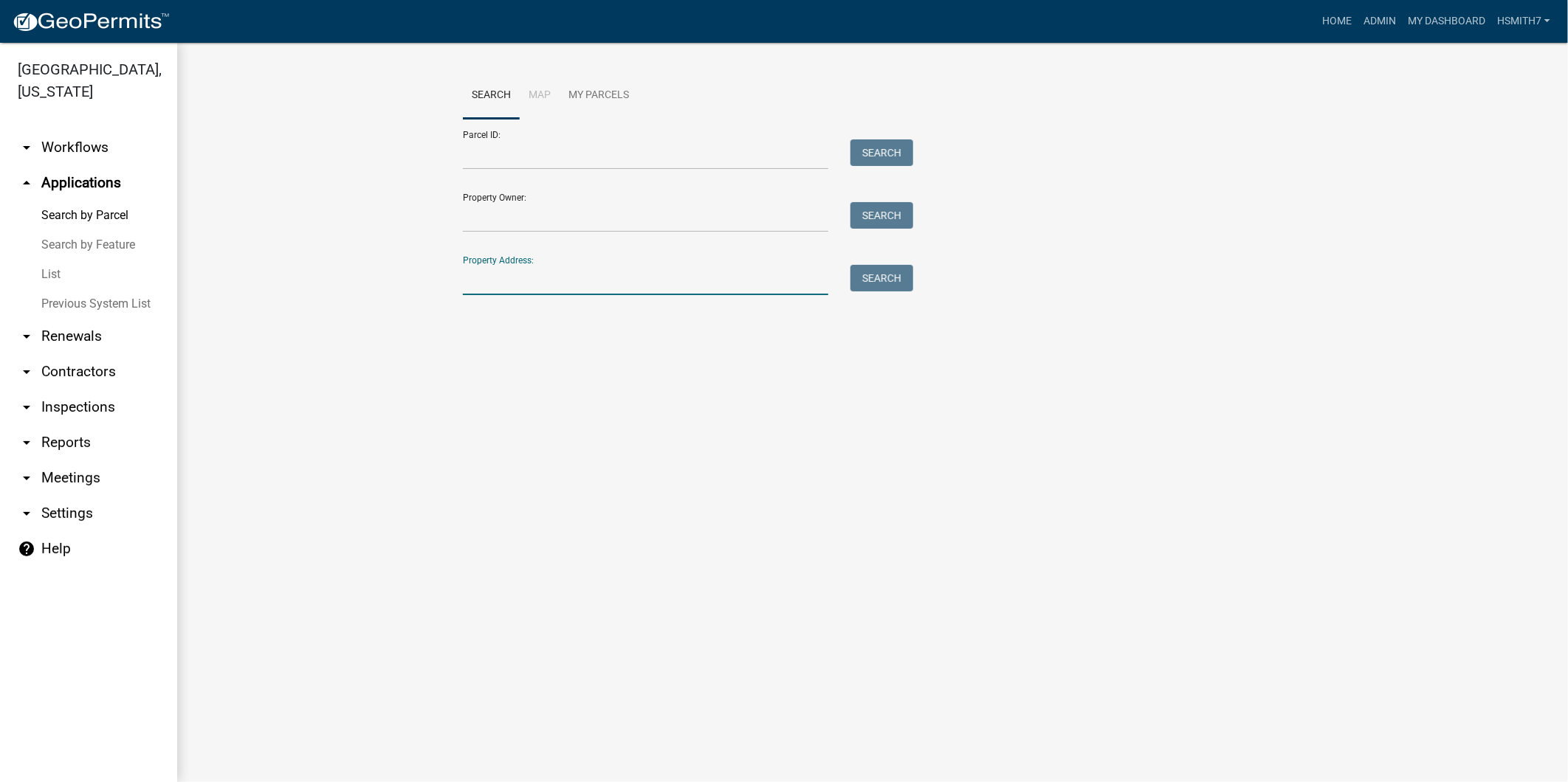
click at [651, 274] on input "Property Address:" at bounding box center [646, 280] width 365 height 30
drag, startPoint x: 665, startPoint y: 267, endPoint x: 746, endPoint y: 334, distance: 105.1
click at [689, 269] on input "260 powell church" at bounding box center [646, 280] width 365 height 30
type input "260 powell church"
click at [879, 283] on button "Search" at bounding box center [882, 279] width 63 height 26
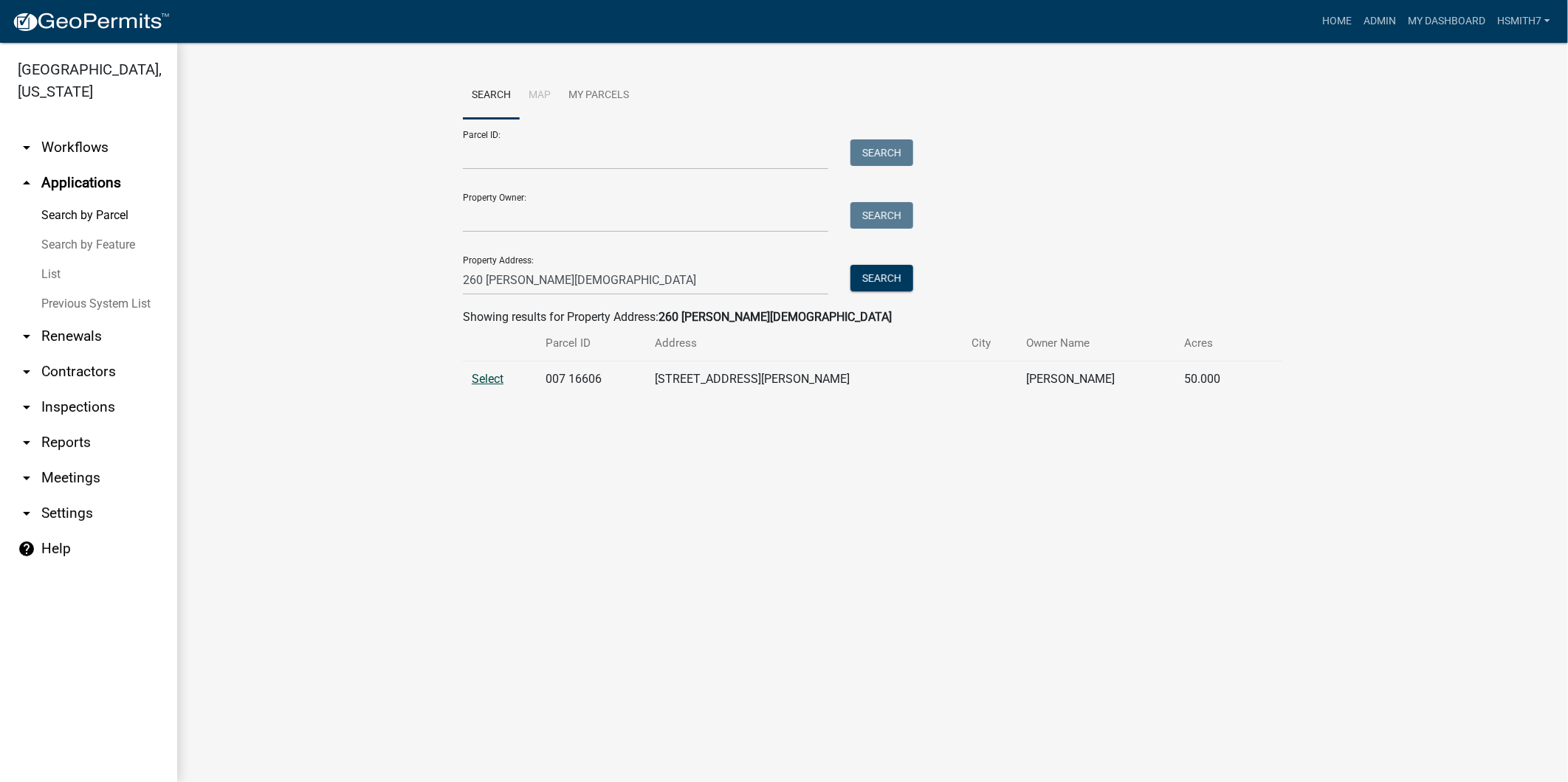
click at [490, 375] on span "Select" at bounding box center [488, 378] width 32 height 14
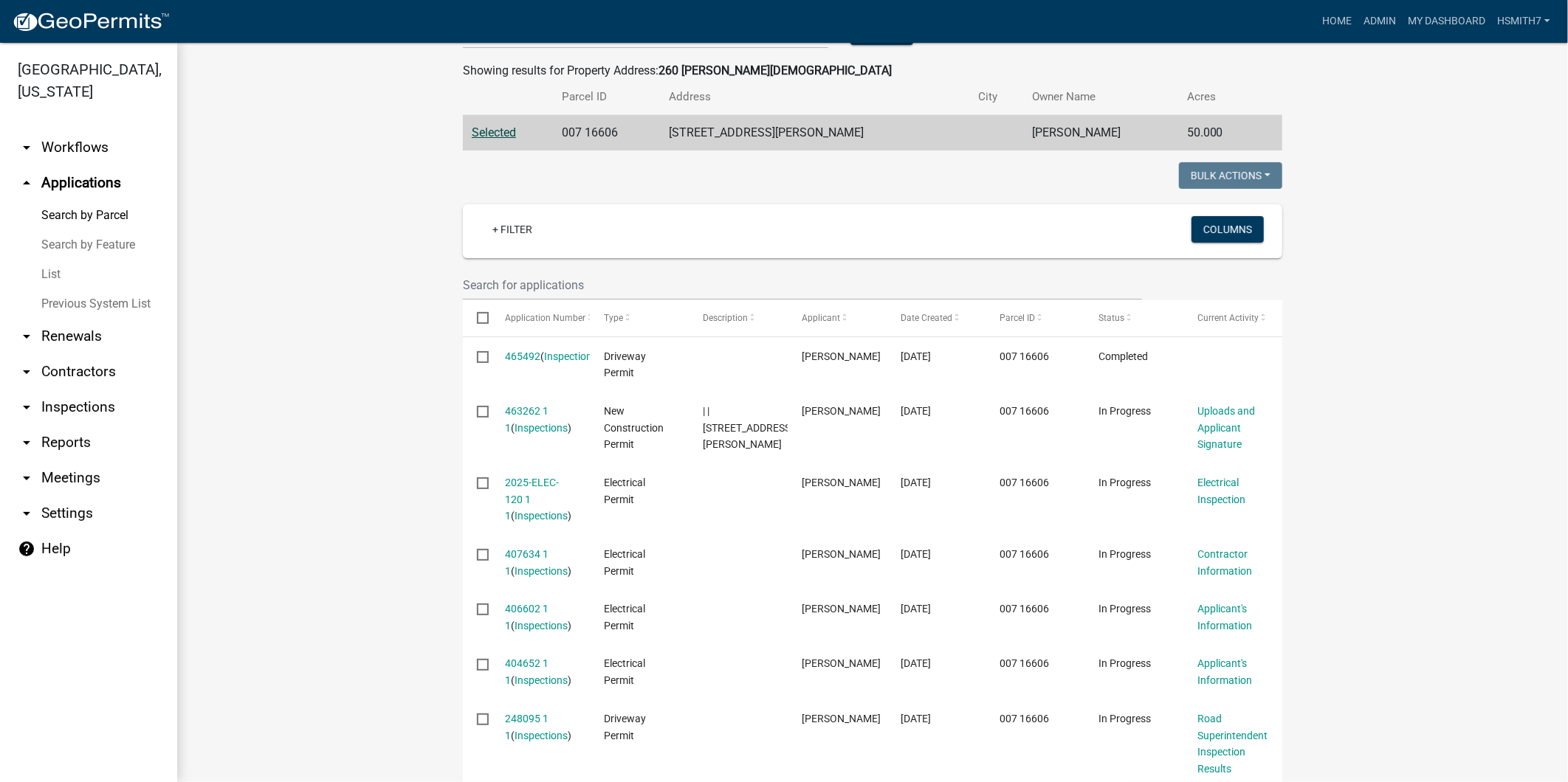
scroll to position [409, 0]
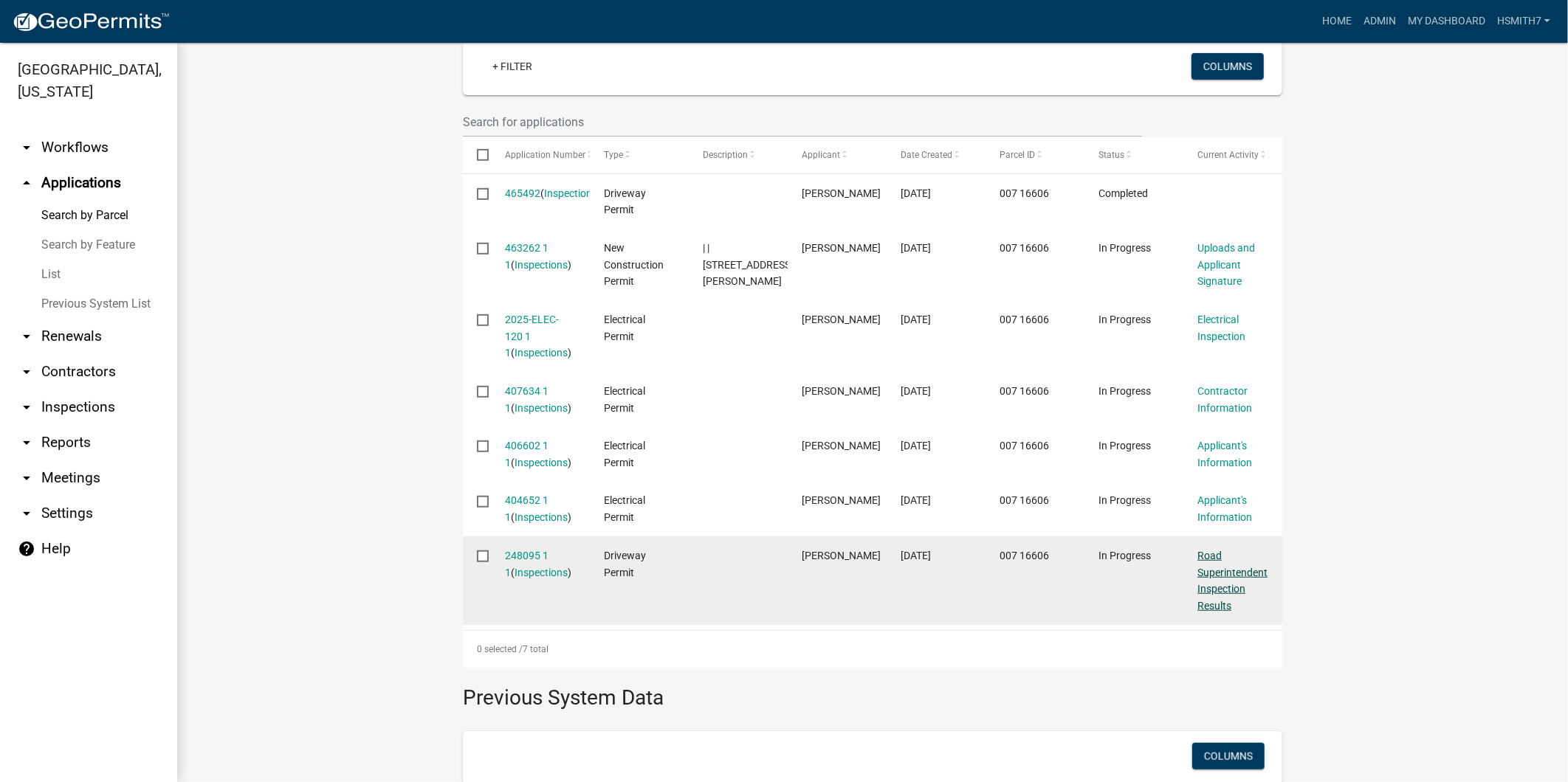
click at [1212, 603] on link "Road Superintendent Inspection Results" at bounding box center [1232, 581] width 71 height 62
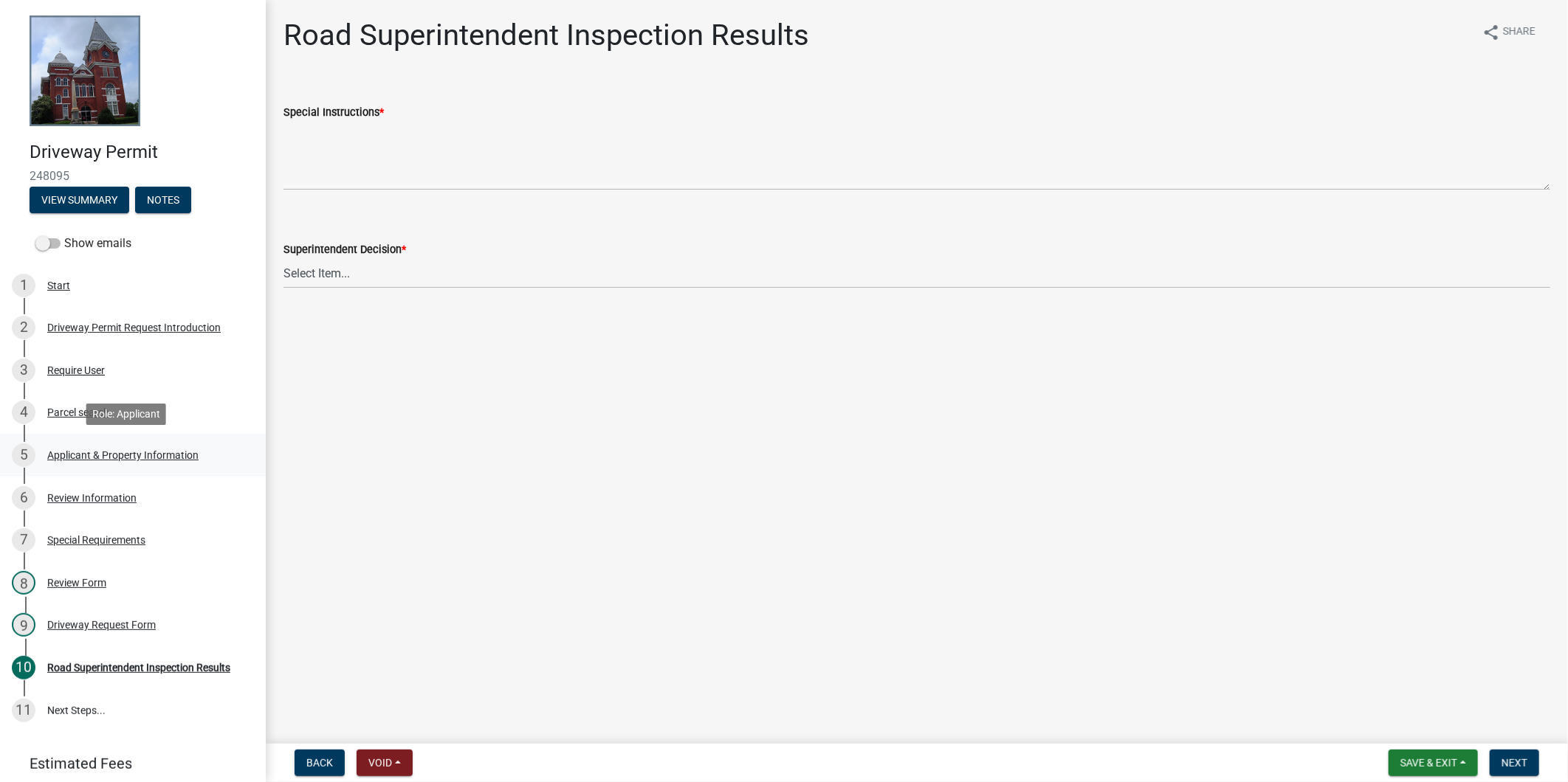
click at [76, 436] on link "5 Applicant & Property Information" at bounding box center [133, 455] width 265 height 42
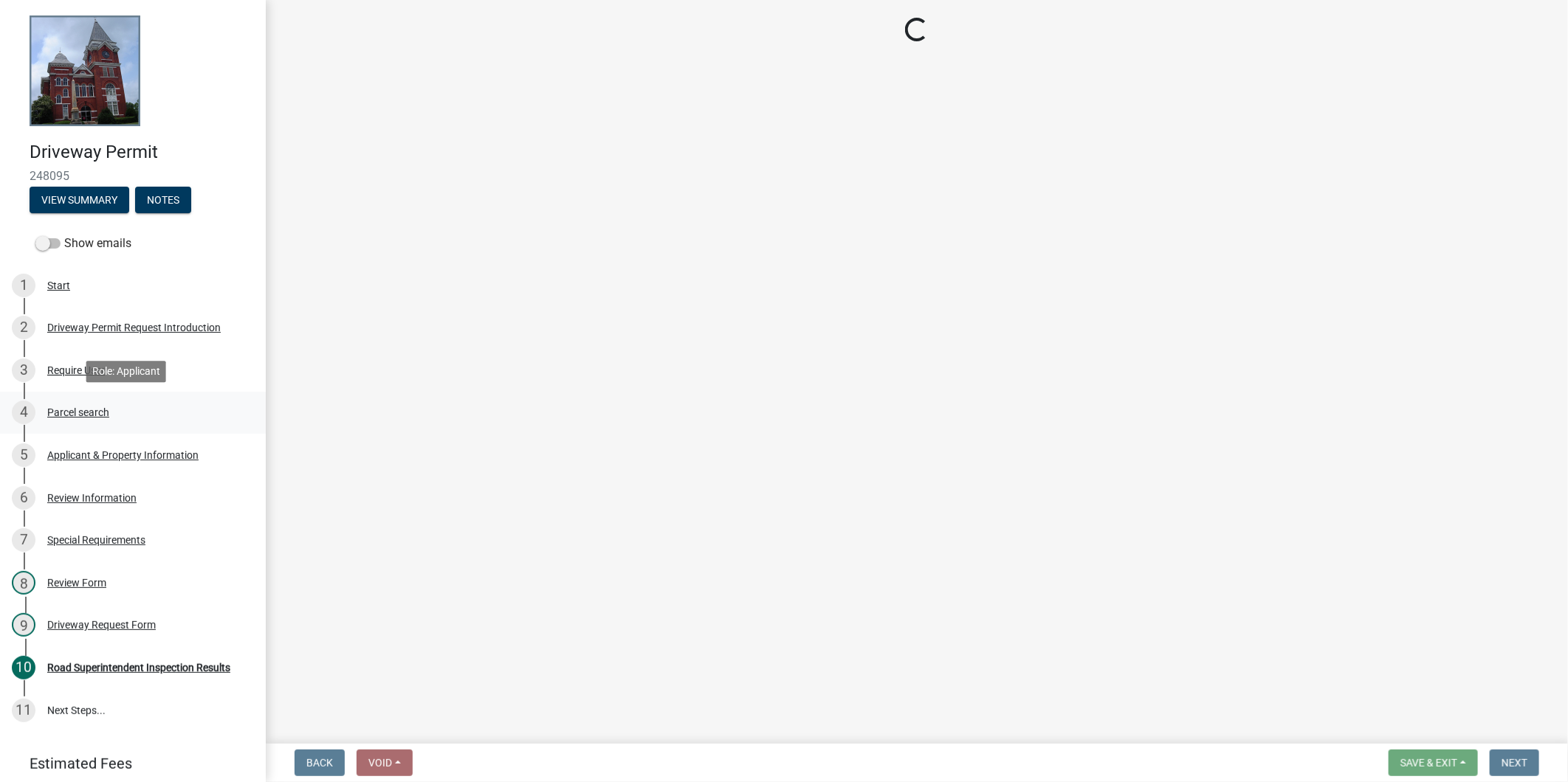
click at [76, 419] on div "4 Parcel search" at bounding box center [127, 412] width 231 height 24
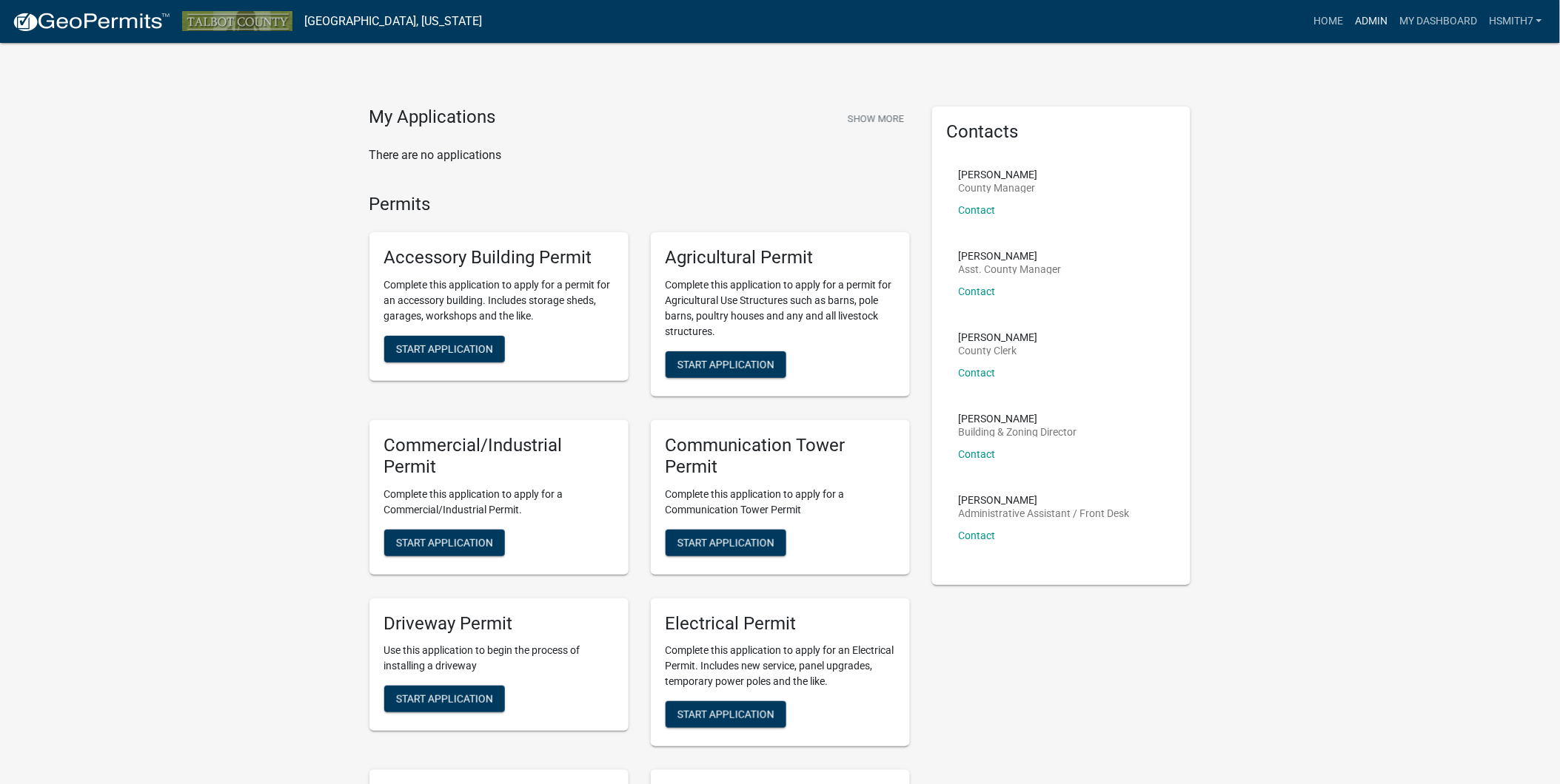
click at [1381, 13] on link "Admin" at bounding box center [1370, 22] width 44 height 28
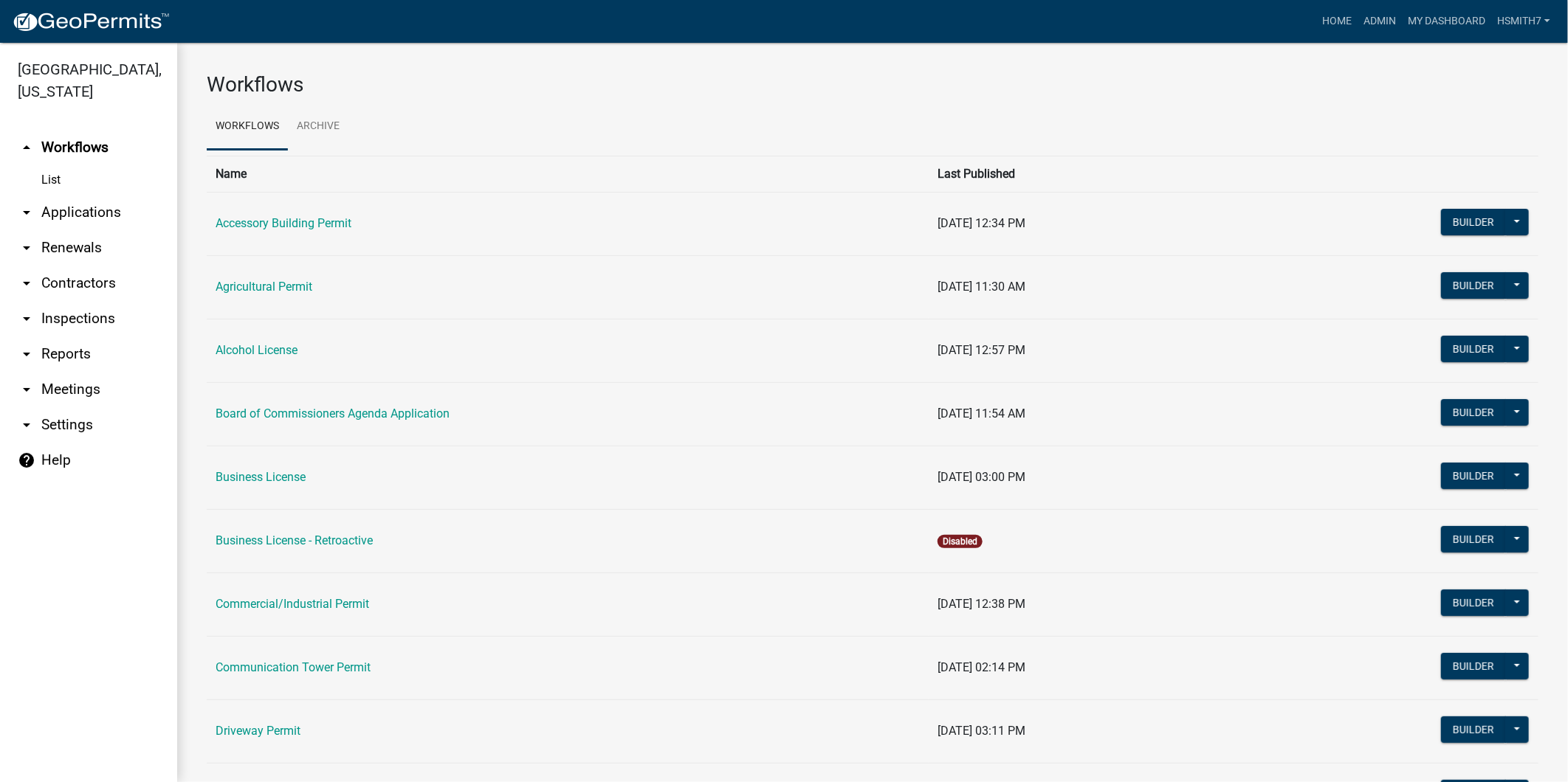
click at [60, 207] on link "arrow_drop_down Applications" at bounding box center [88, 213] width 177 height 36
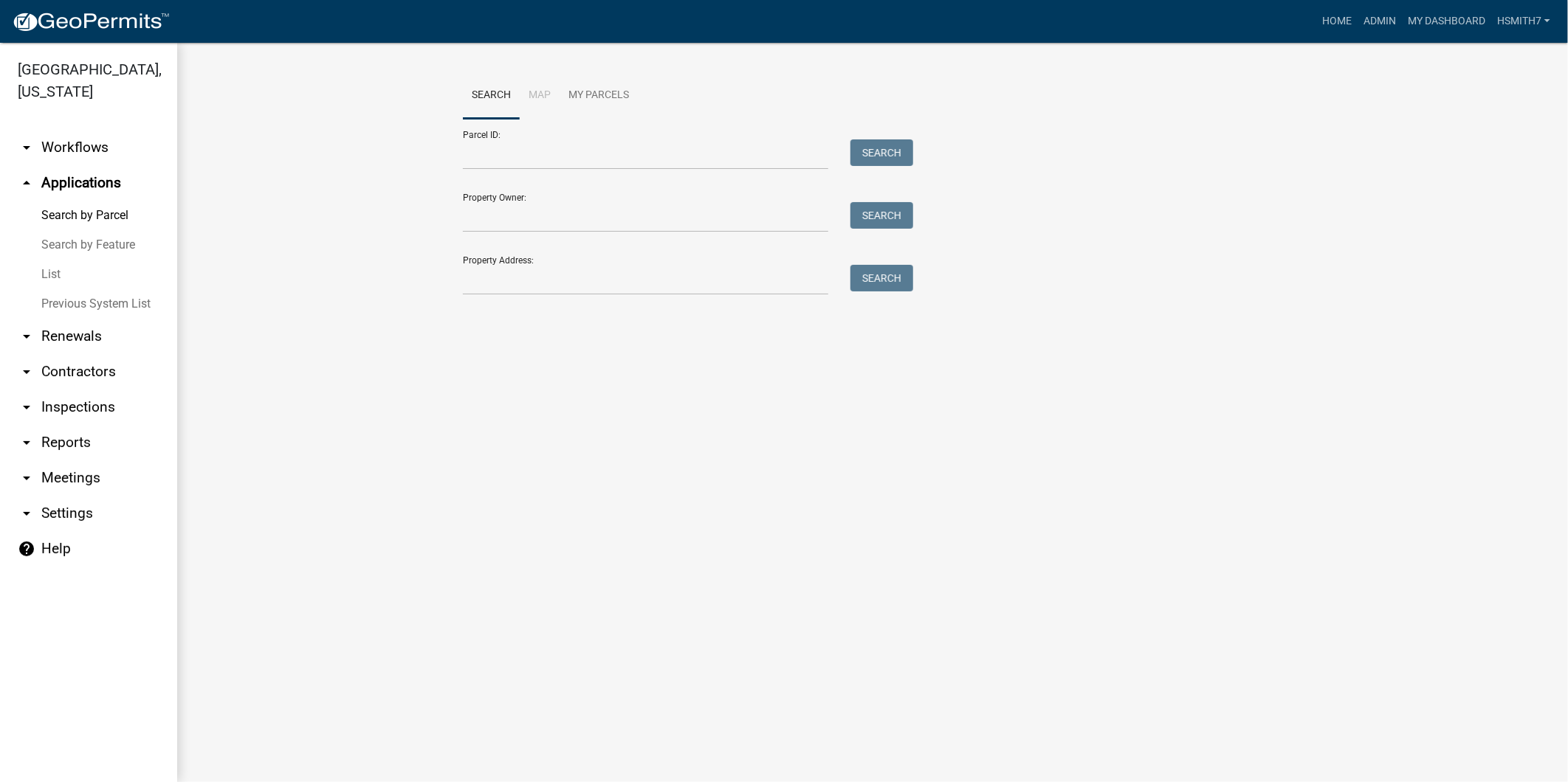
click at [56, 268] on link "List" at bounding box center [88, 274] width 177 height 29
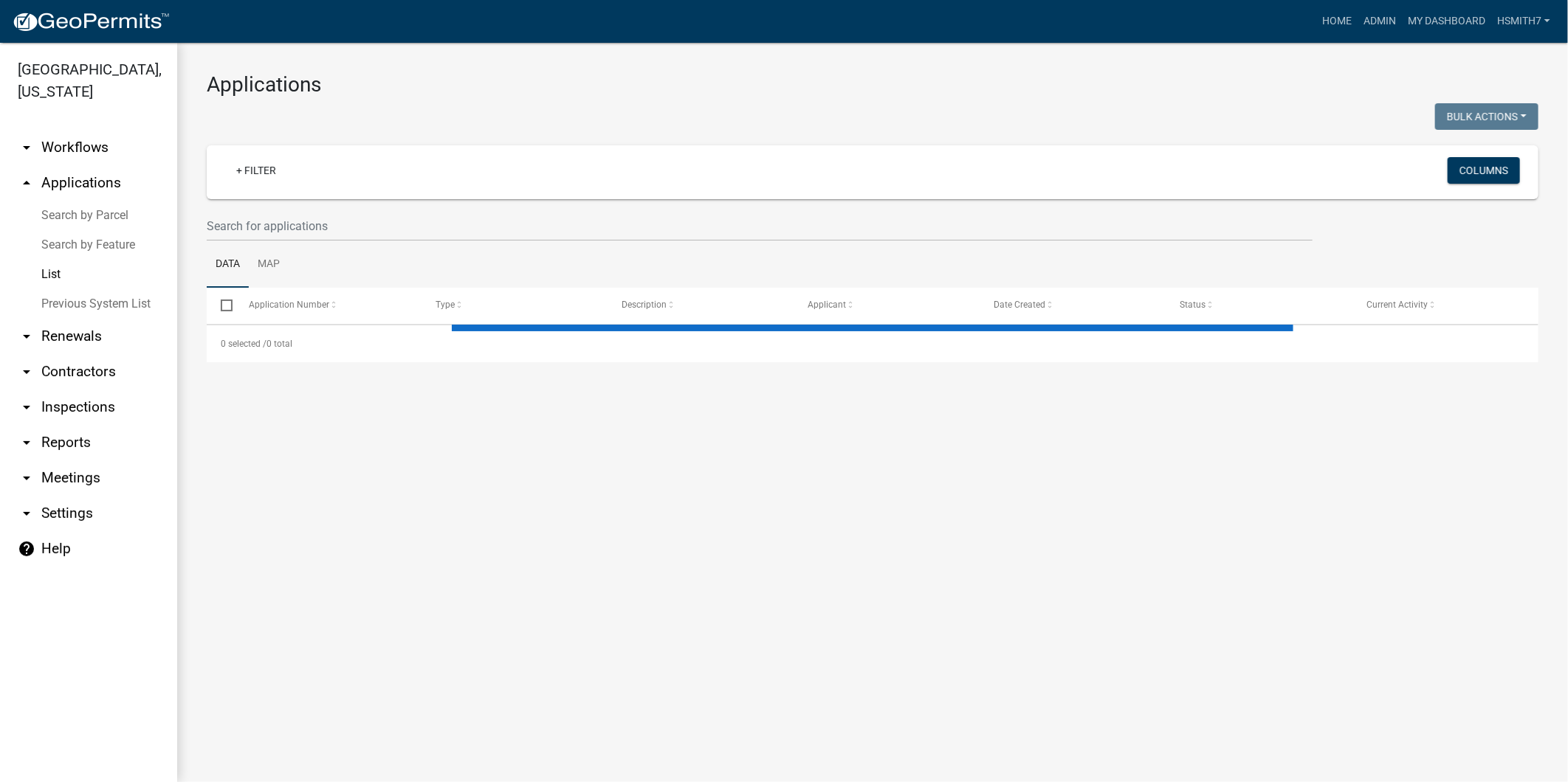
select select "3: 100"
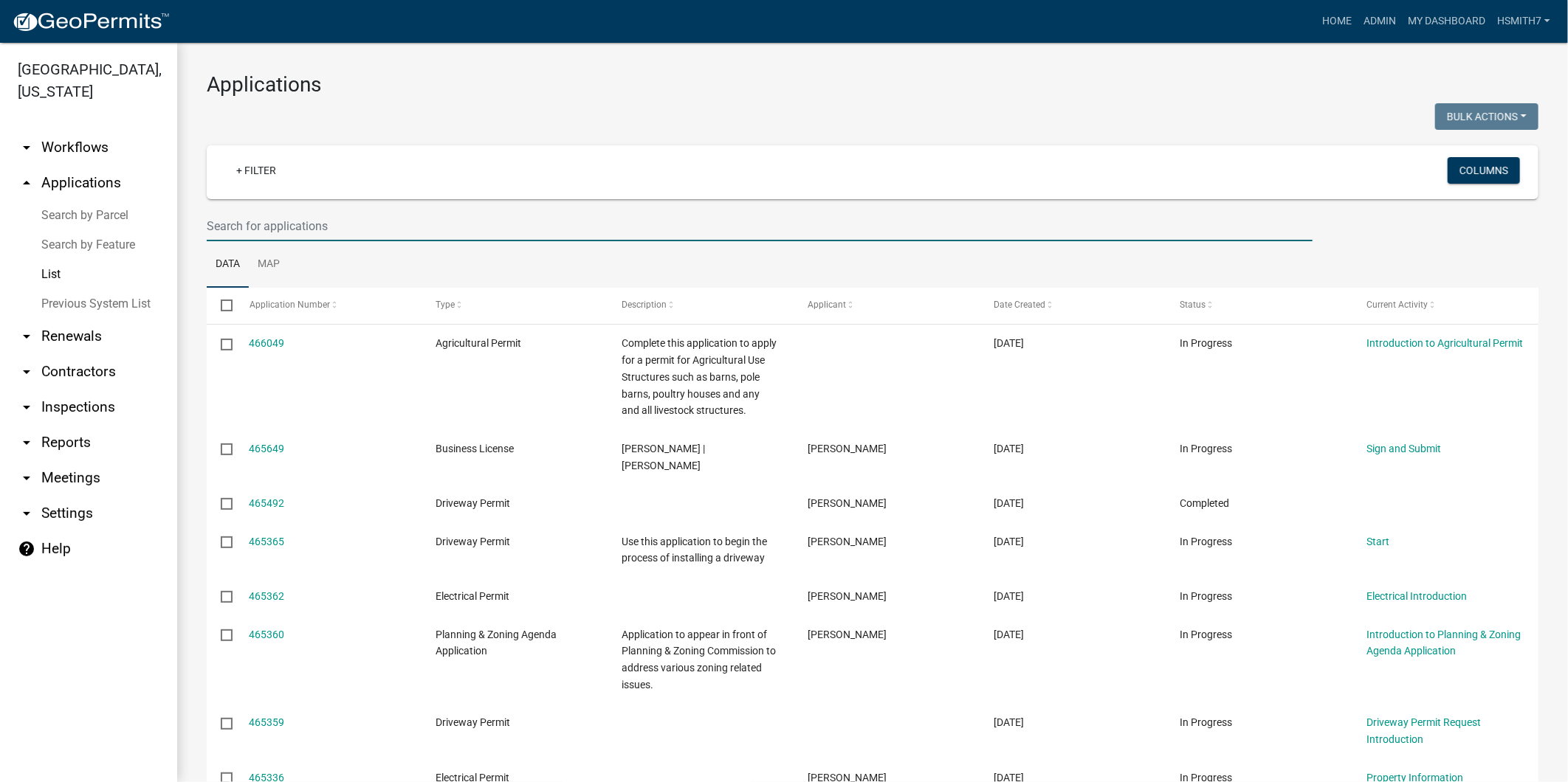
click at [348, 220] on input "text" at bounding box center [760, 226] width 1106 height 30
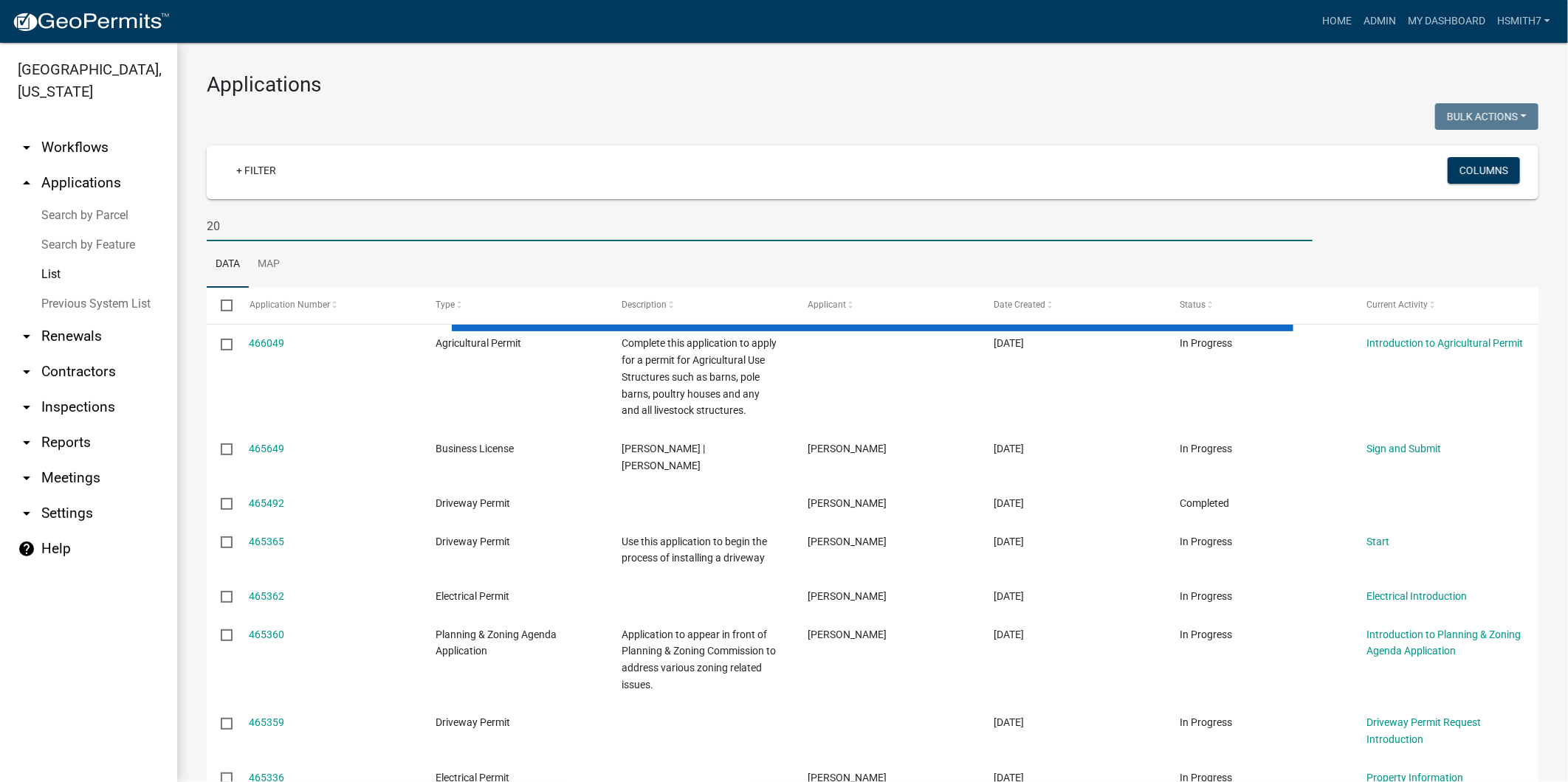
type input "2"
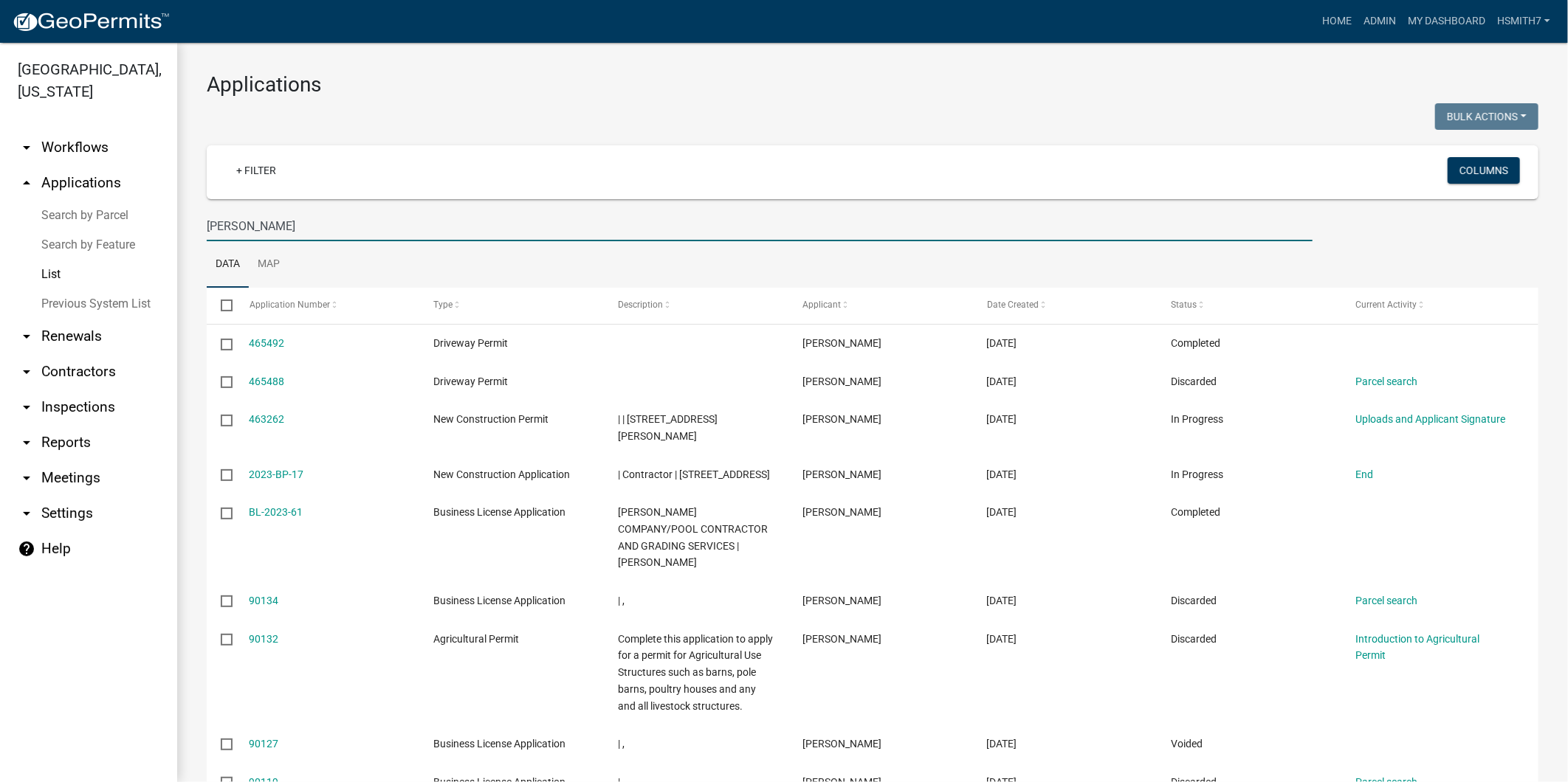
drag, startPoint x: 330, startPoint y: 224, endPoint x: 160, endPoint y: 217, distance: 170.1
click at [160, 217] on div "[GEOGRAPHIC_DATA], [US_STATE] arrow_drop_down Workflows List arrow_drop_up Appl…" at bounding box center [784, 412] width 1568 height 740
type input "[PERSON_NAME]"
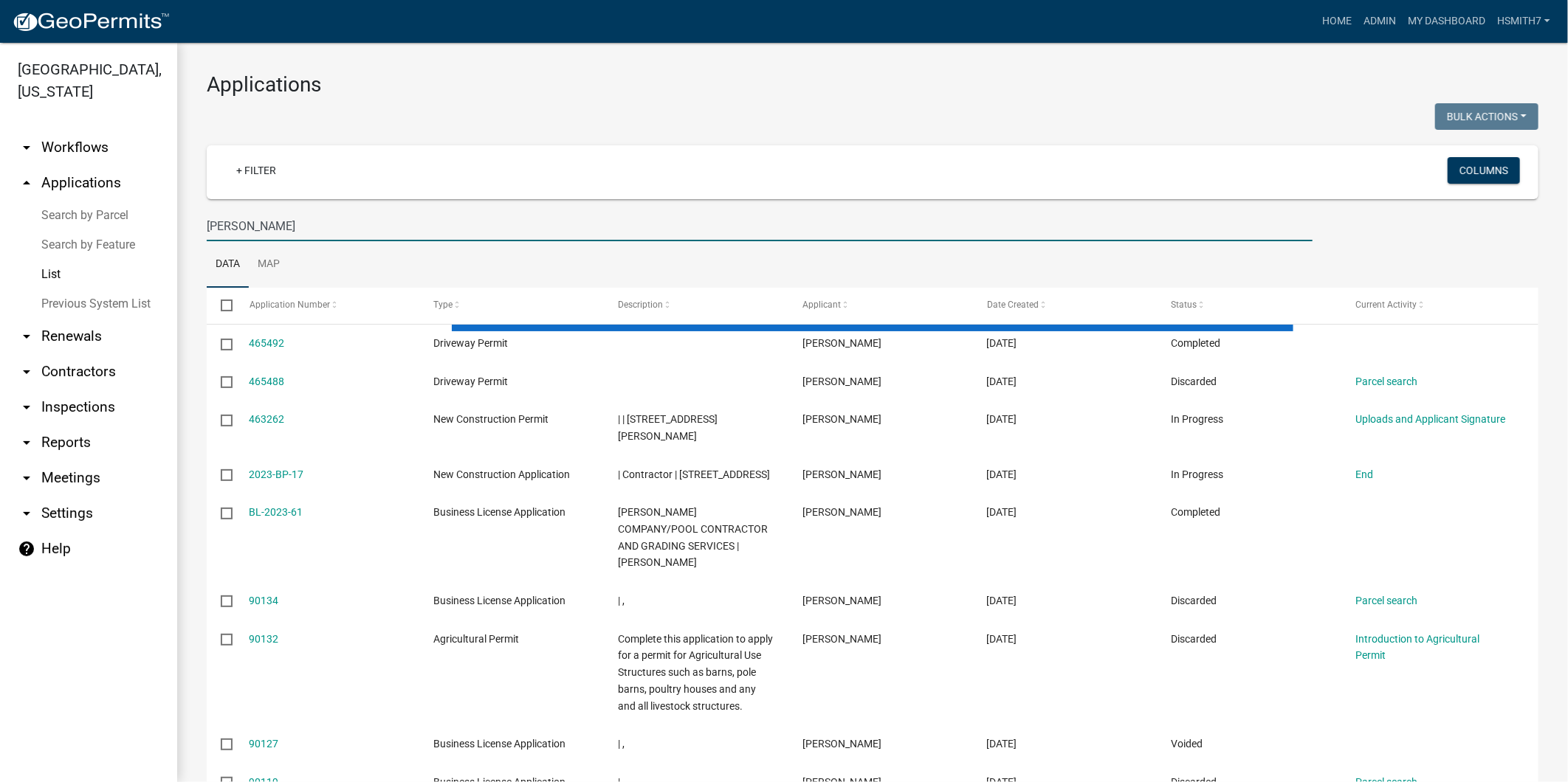
select select "3: 100"
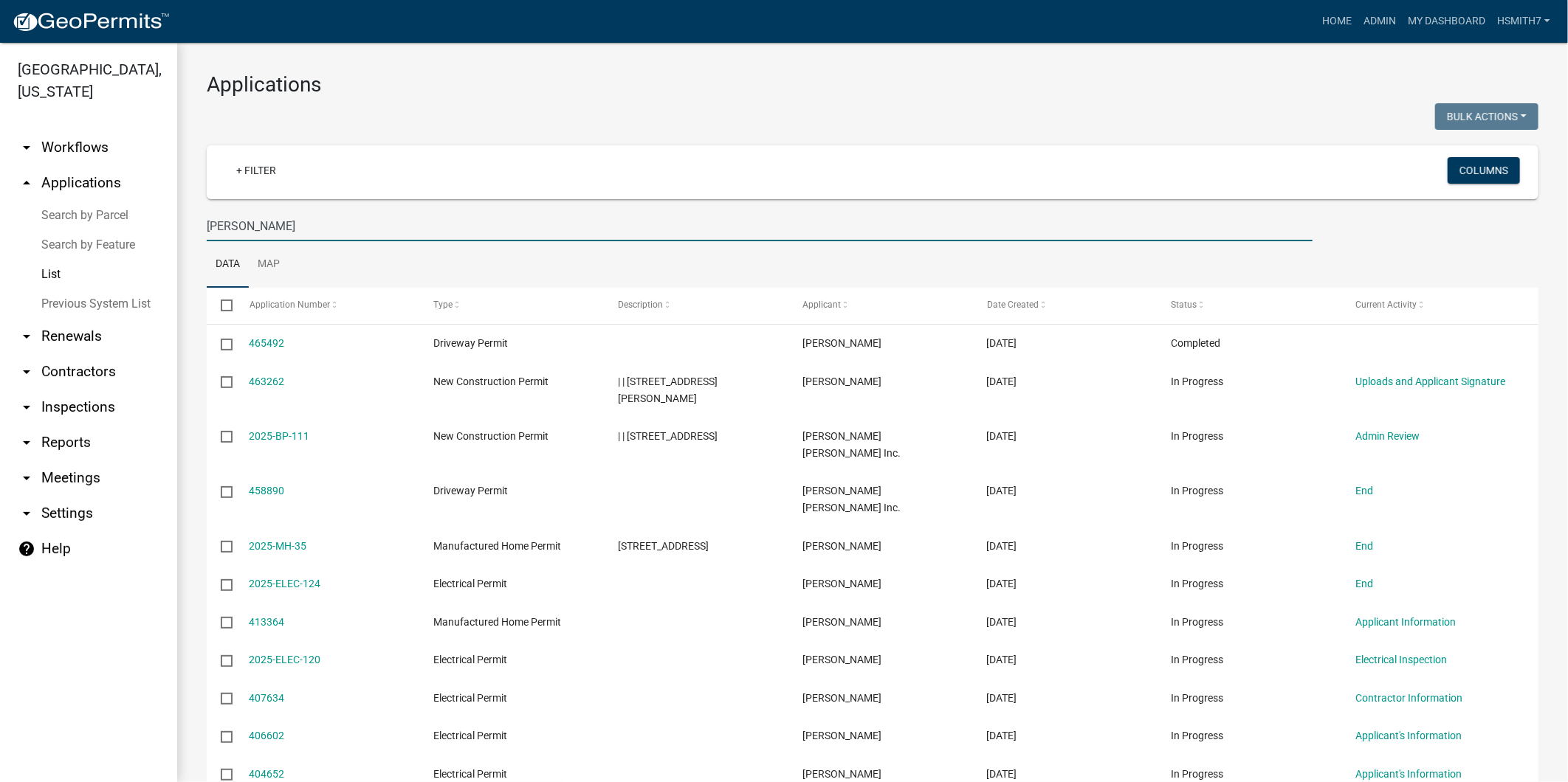
click at [279, 229] on input "[PERSON_NAME]" at bounding box center [760, 226] width 1106 height 30
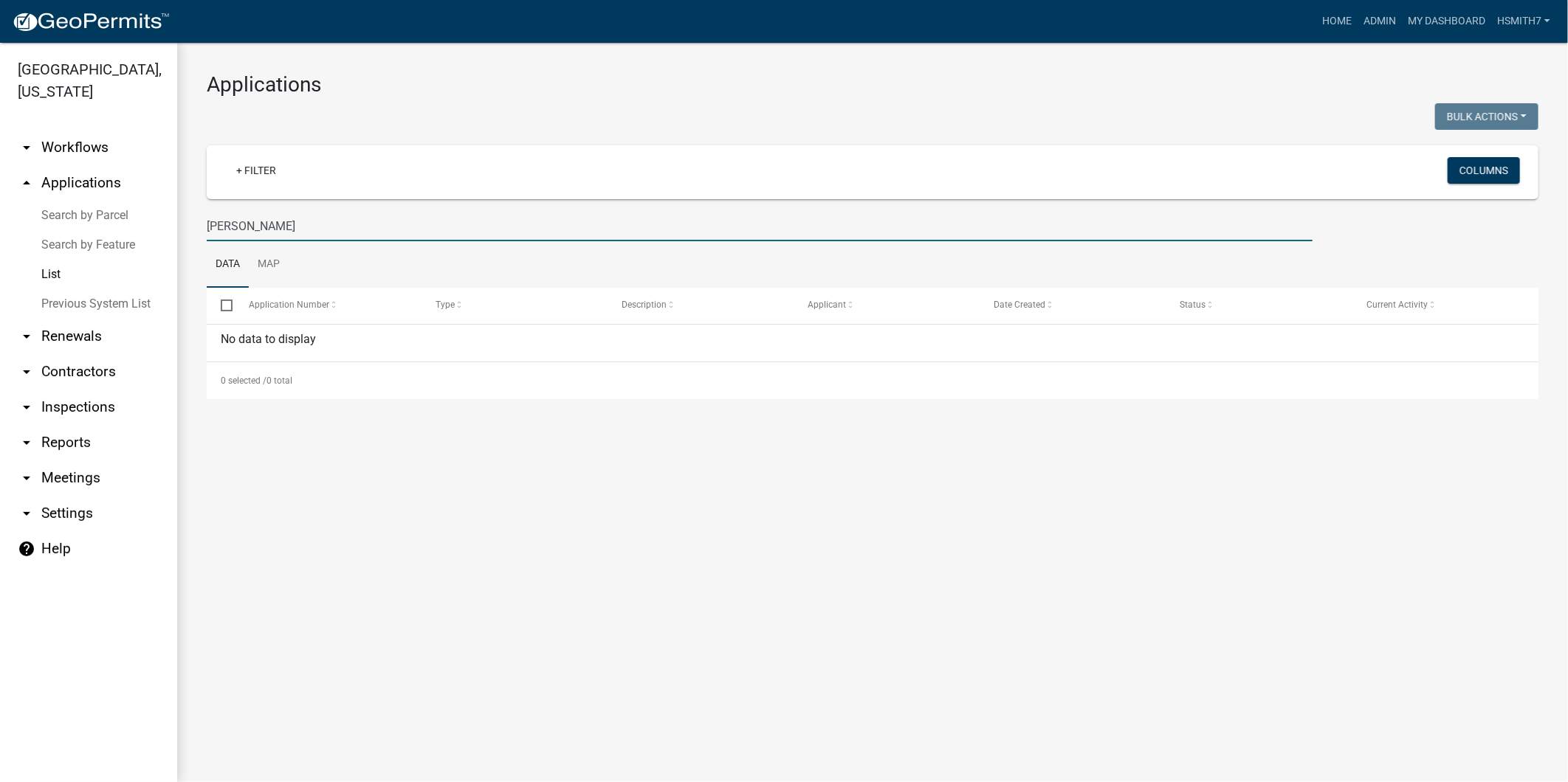
click at [375, 207] on wm-filter-builder "+ Filter Columns [PERSON_NAME]" at bounding box center [872, 194] width 1332 height 96
drag, startPoint x: 375, startPoint y: 221, endPoint x: 98, endPoint y: 234, distance: 277.3
click at [102, 234] on div "[GEOGRAPHIC_DATA], [US_STATE] arrow_drop_down Workflows List arrow_drop_up Appl…" at bounding box center [784, 412] width 1568 height 740
drag, startPoint x: 434, startPoint y: 217, endPoint x: 82, endPoint y: 211, distance: 352.1
click at [82, 211] on div "[GEOGRAPHIC_DATA], [US_STATE] arrow_drop_down Workflows List arrow_drop_up Appl…" at bounding box center [784, 412] width 1568 height 740
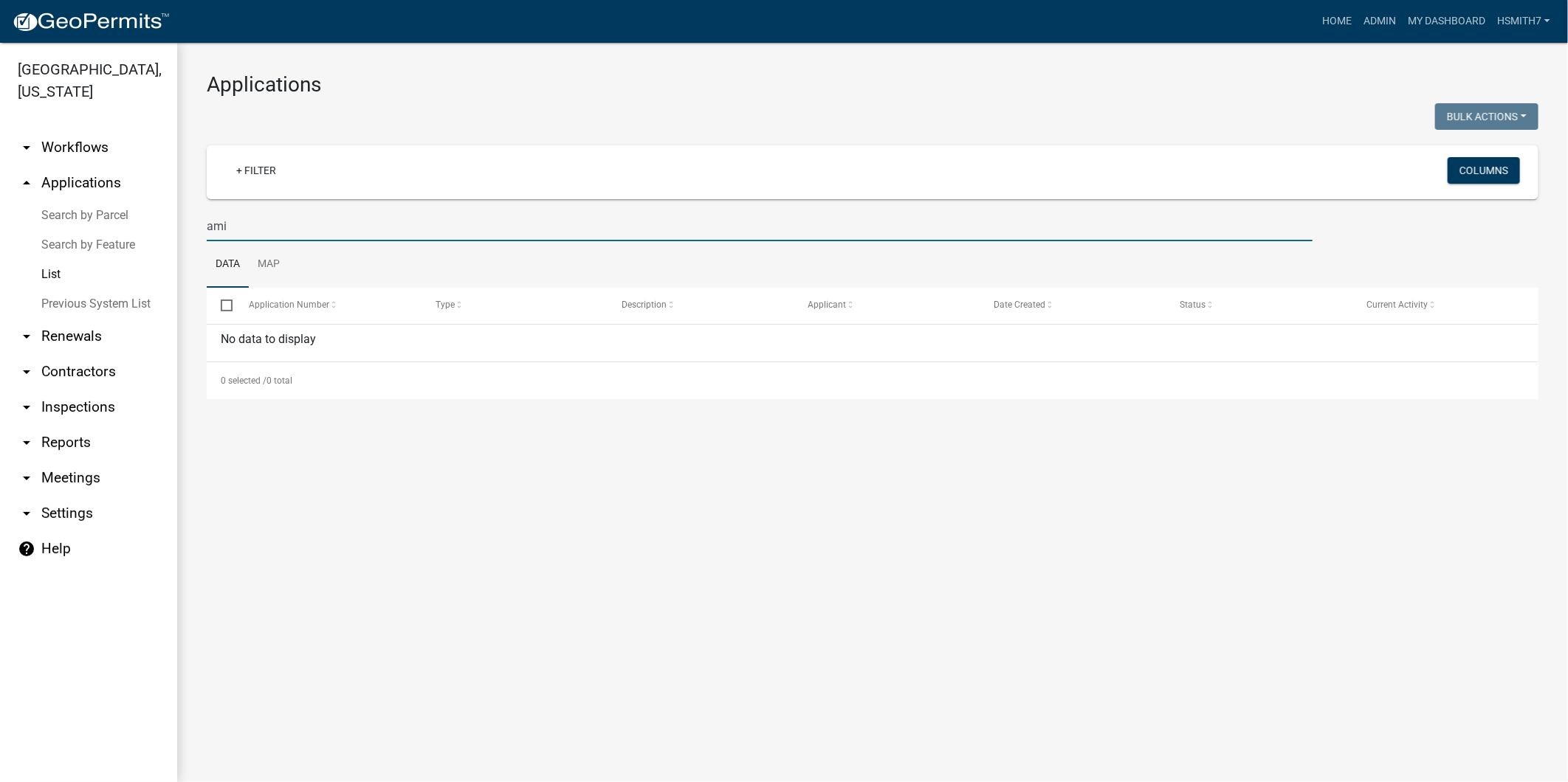
type input "amin"
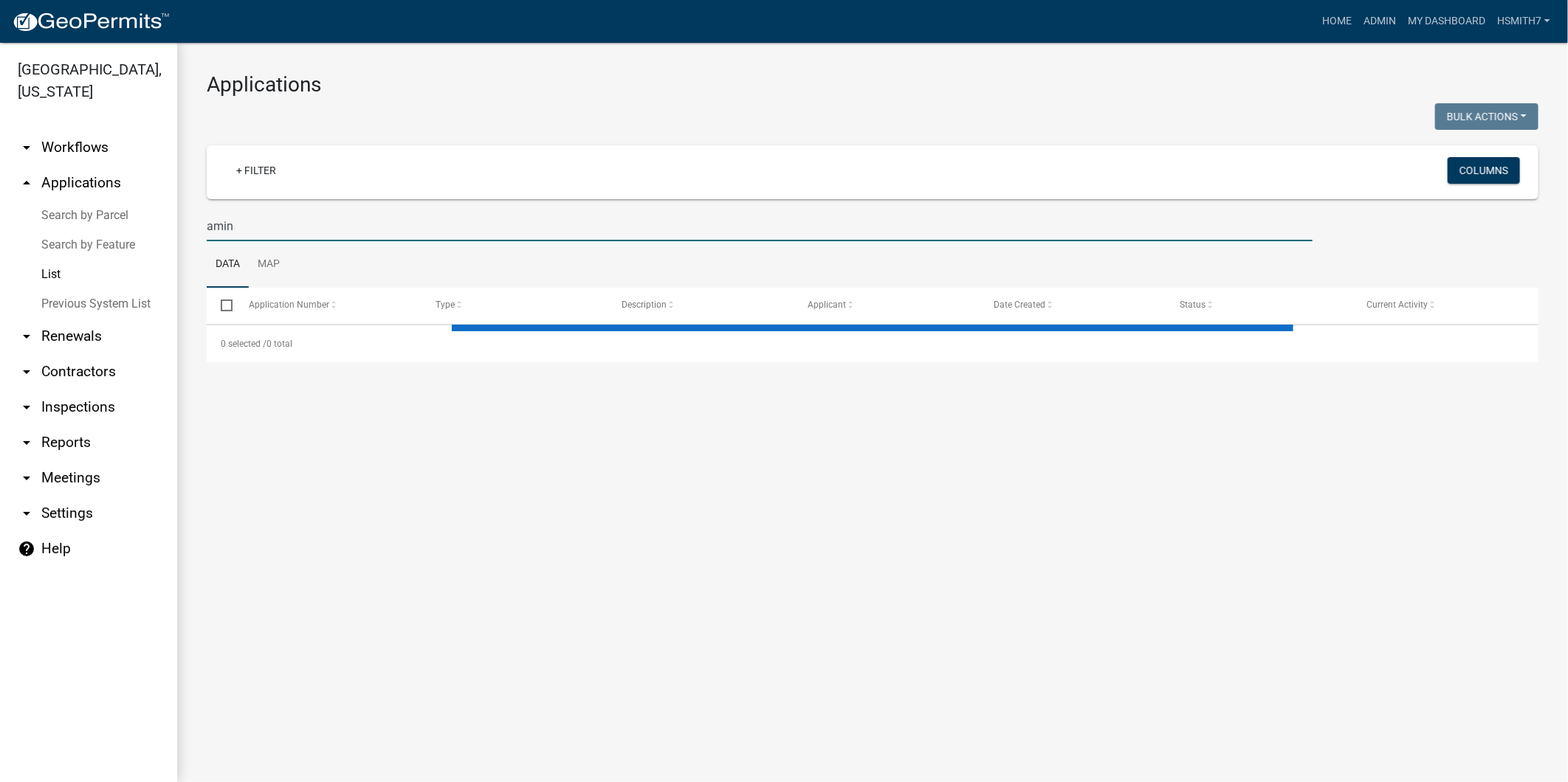
select select "3: 100"
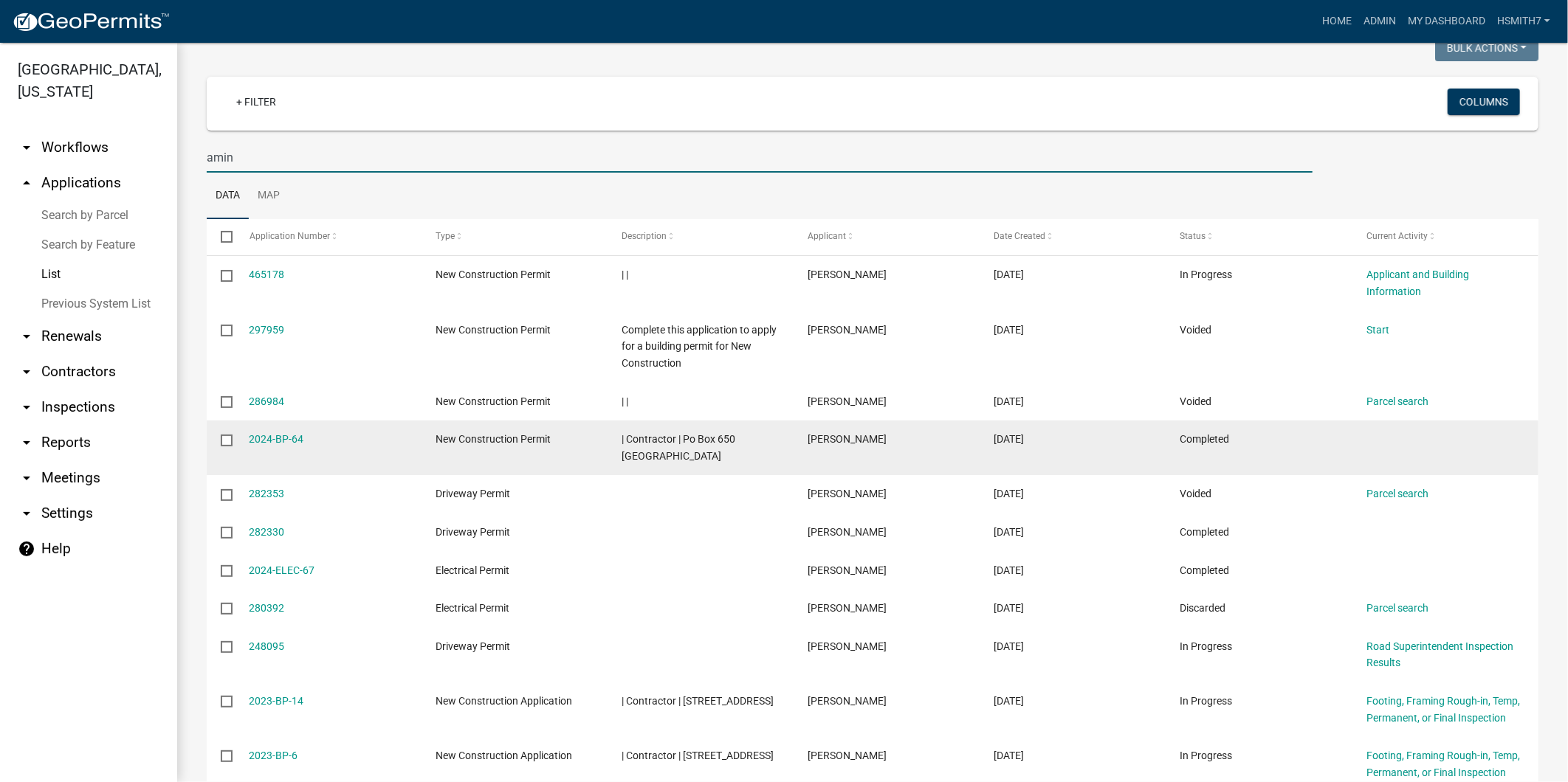
scroll to position [164, 0]
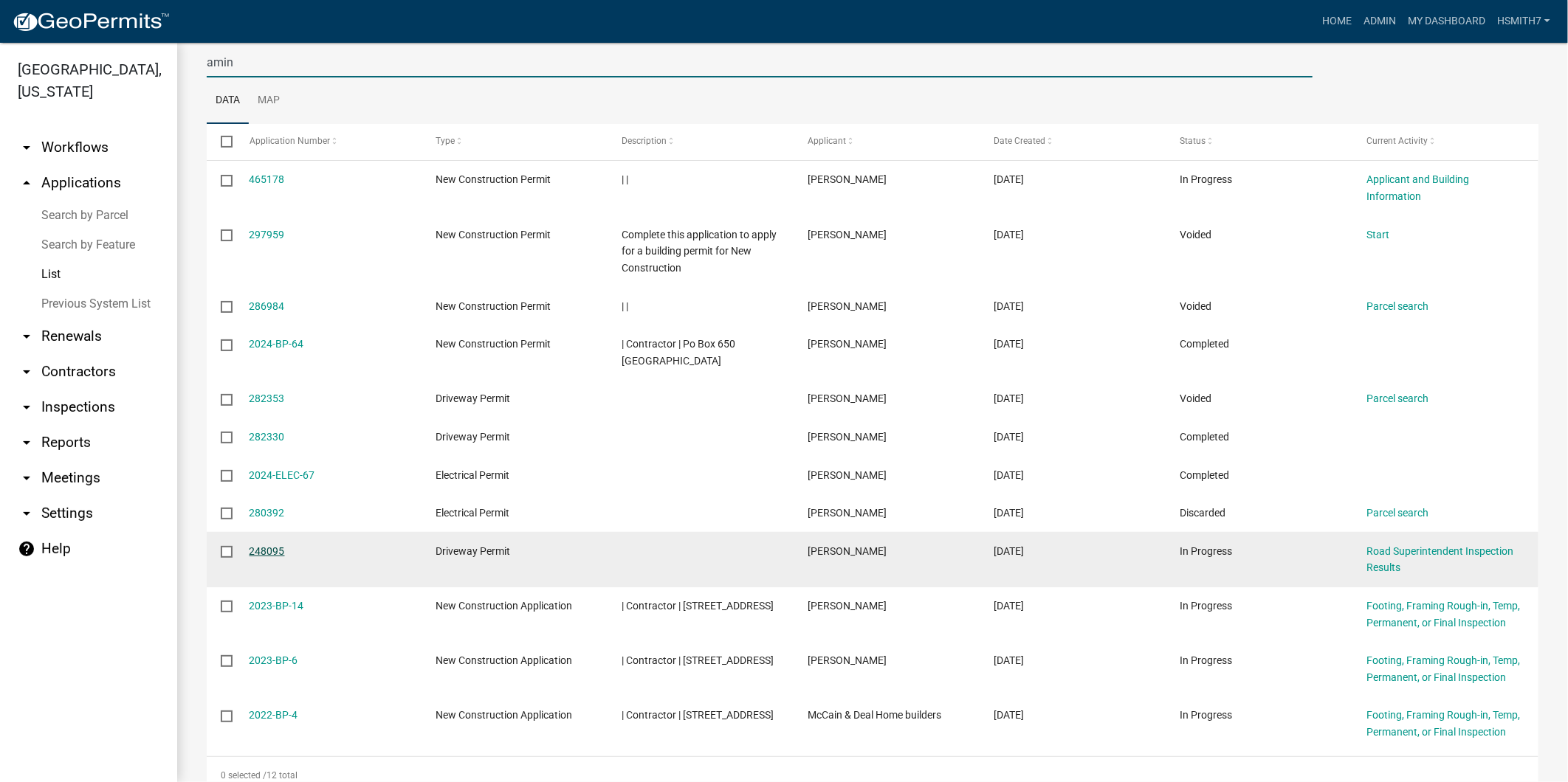
type input "amin"
click at [275, 550] on link "248095" at bounding box center [267, 551] width 36 height 12
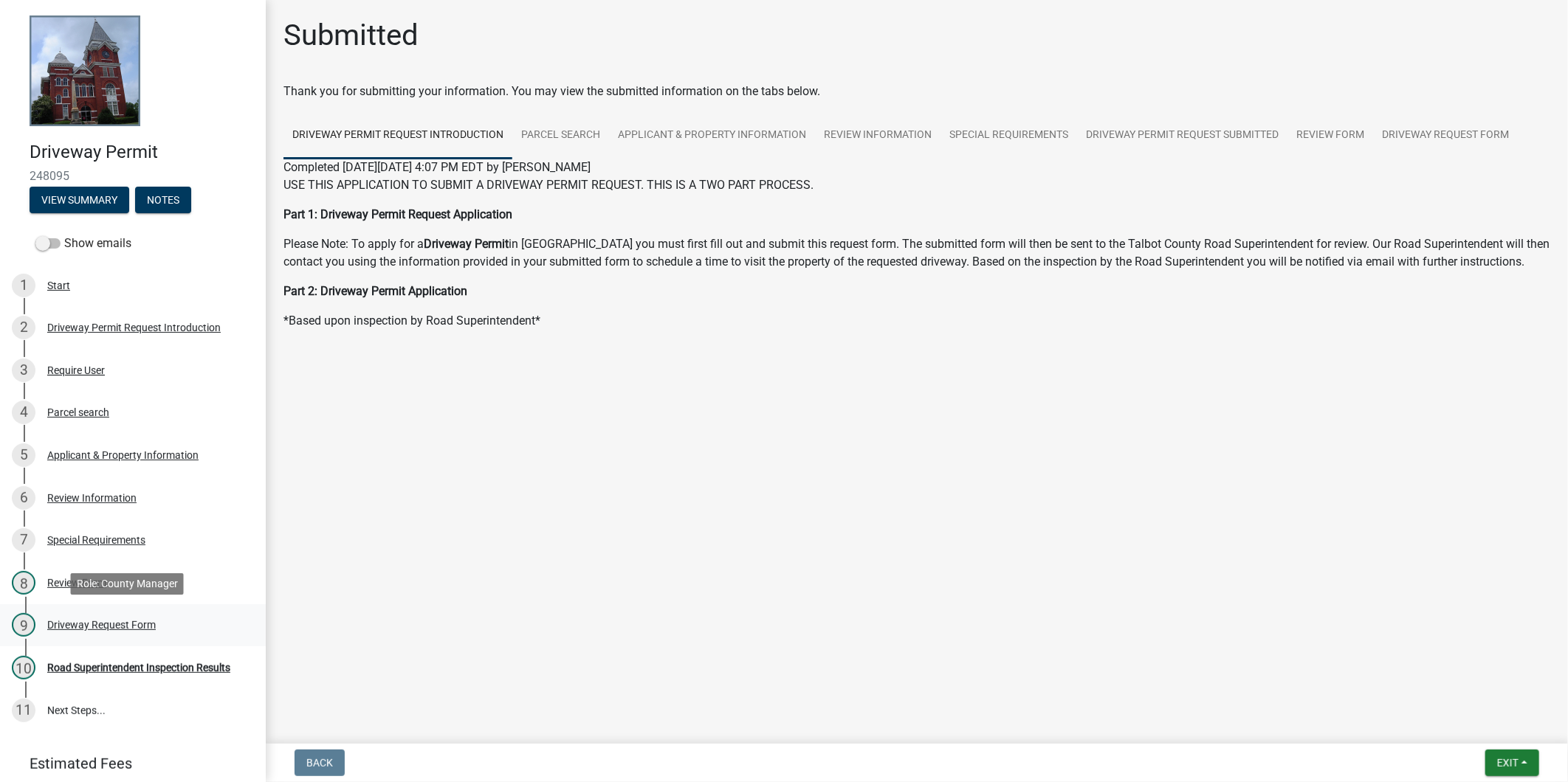
click at [85, 629] on div "Driveway Request Form" at bounding box center [101, 625] width 108 height 10
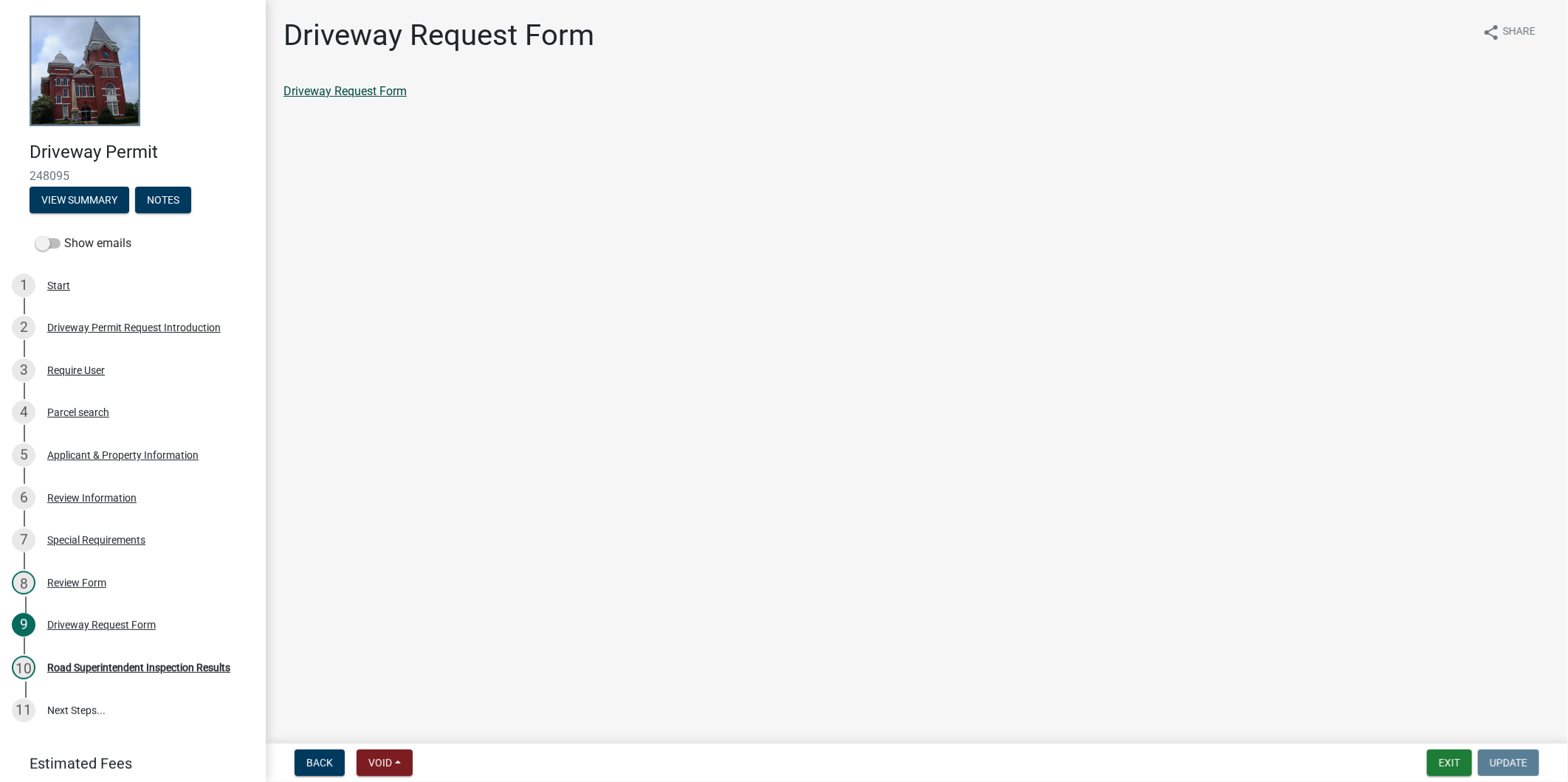
click at [338, 96] on link "Driveway Request Form" at bounding box center [344, 90] width 123 height 14
click at [163, 334] on div "2 Driveway Permit Request Introduction" at bounding box center [127, 327] width 231 height 24
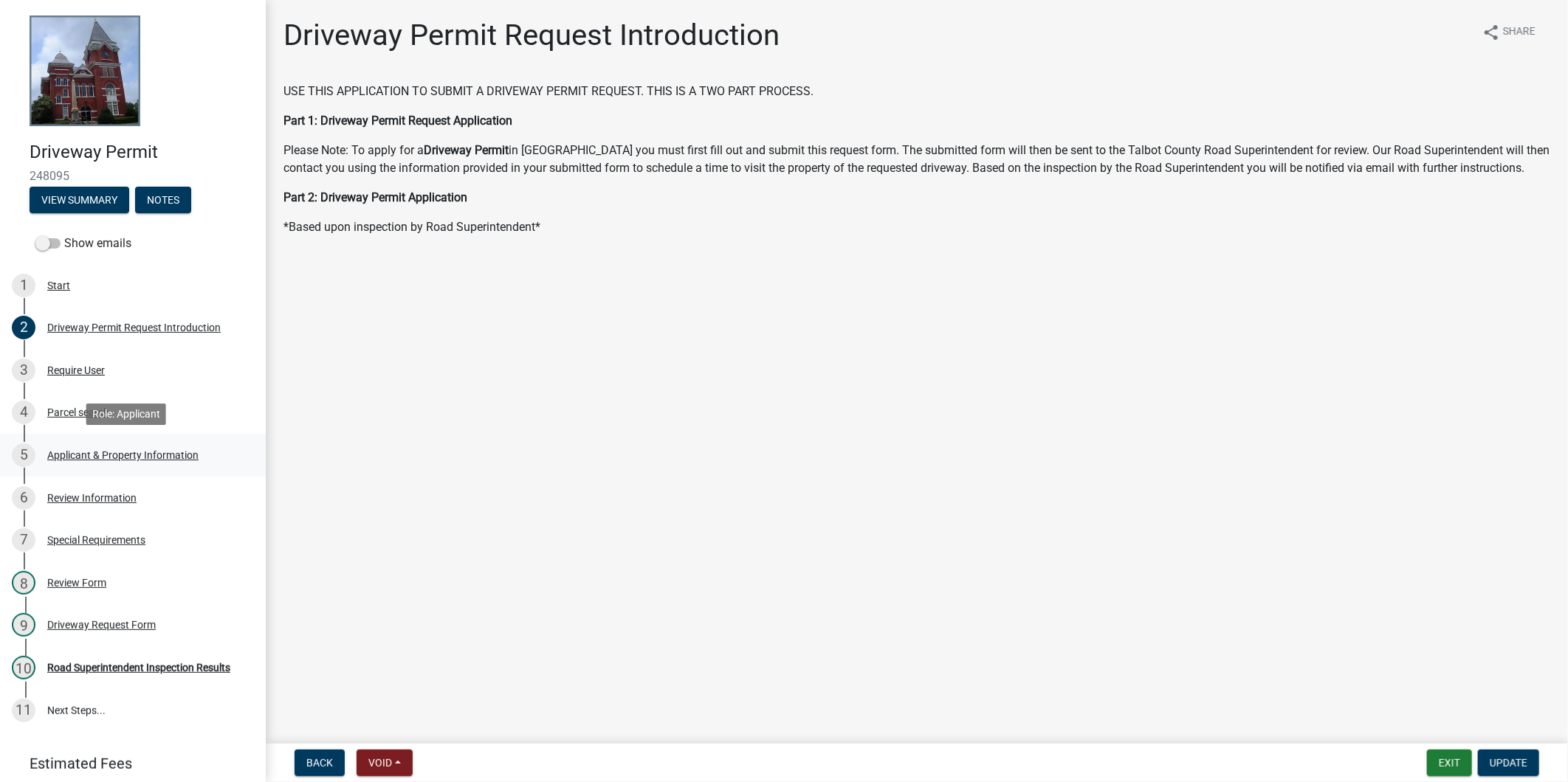
click at [140, 450] on div "Applicant & Property Information" at bounding box center [122, 455] width 152 height 10
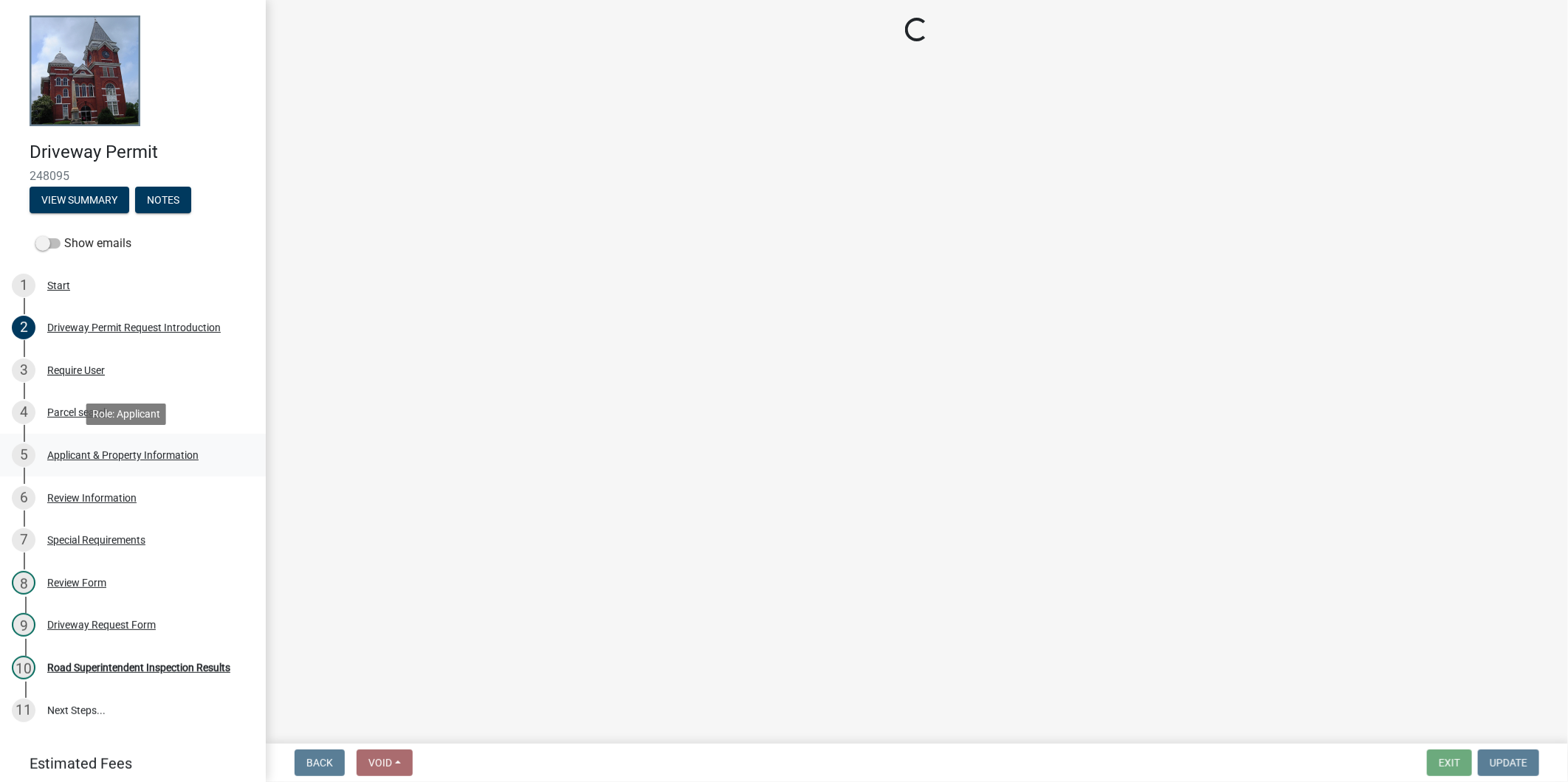
select select "c602aaab-e800-4d9c-b338-b796079a1e8d"
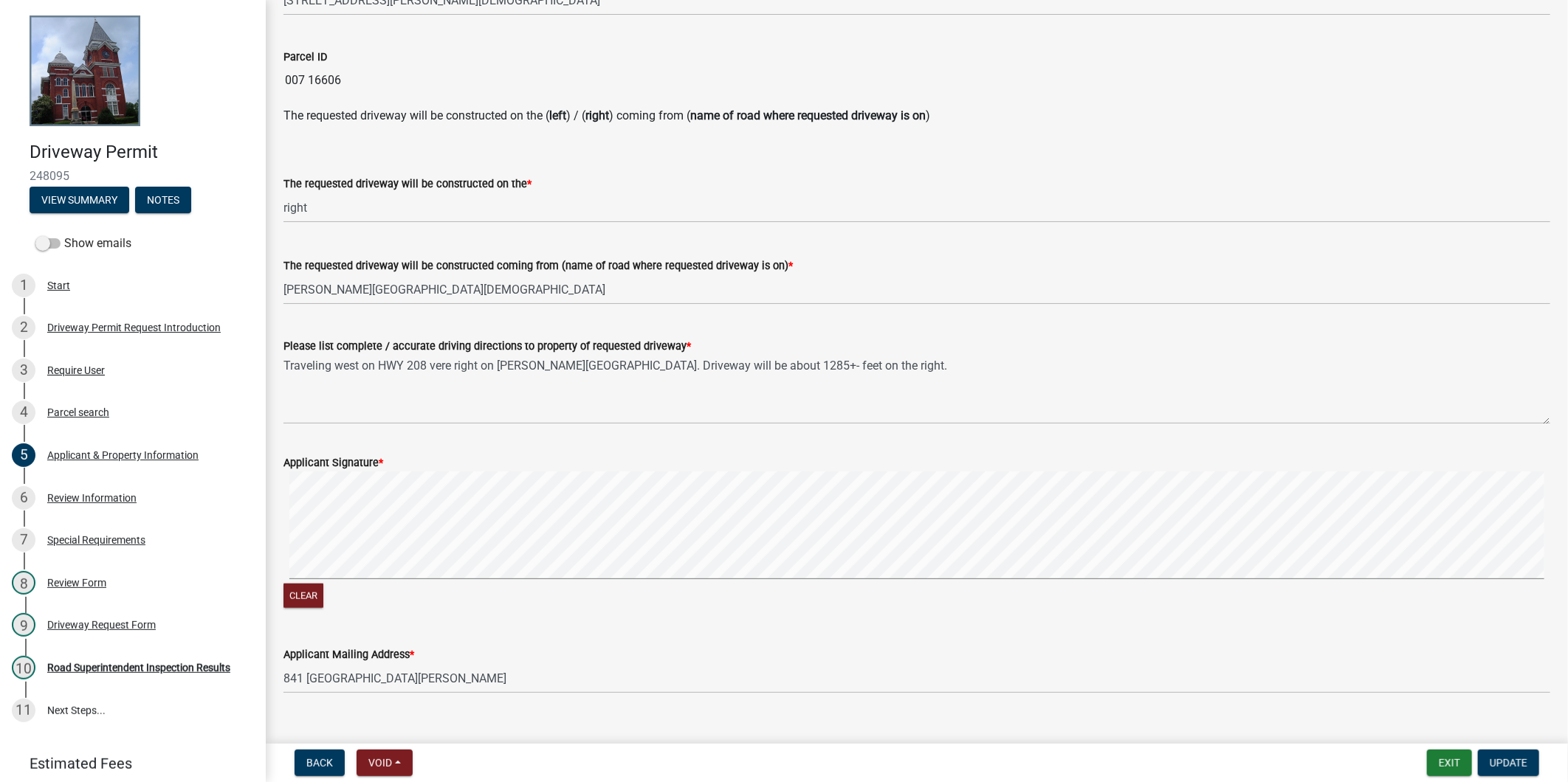
scroll to position [645, 0]
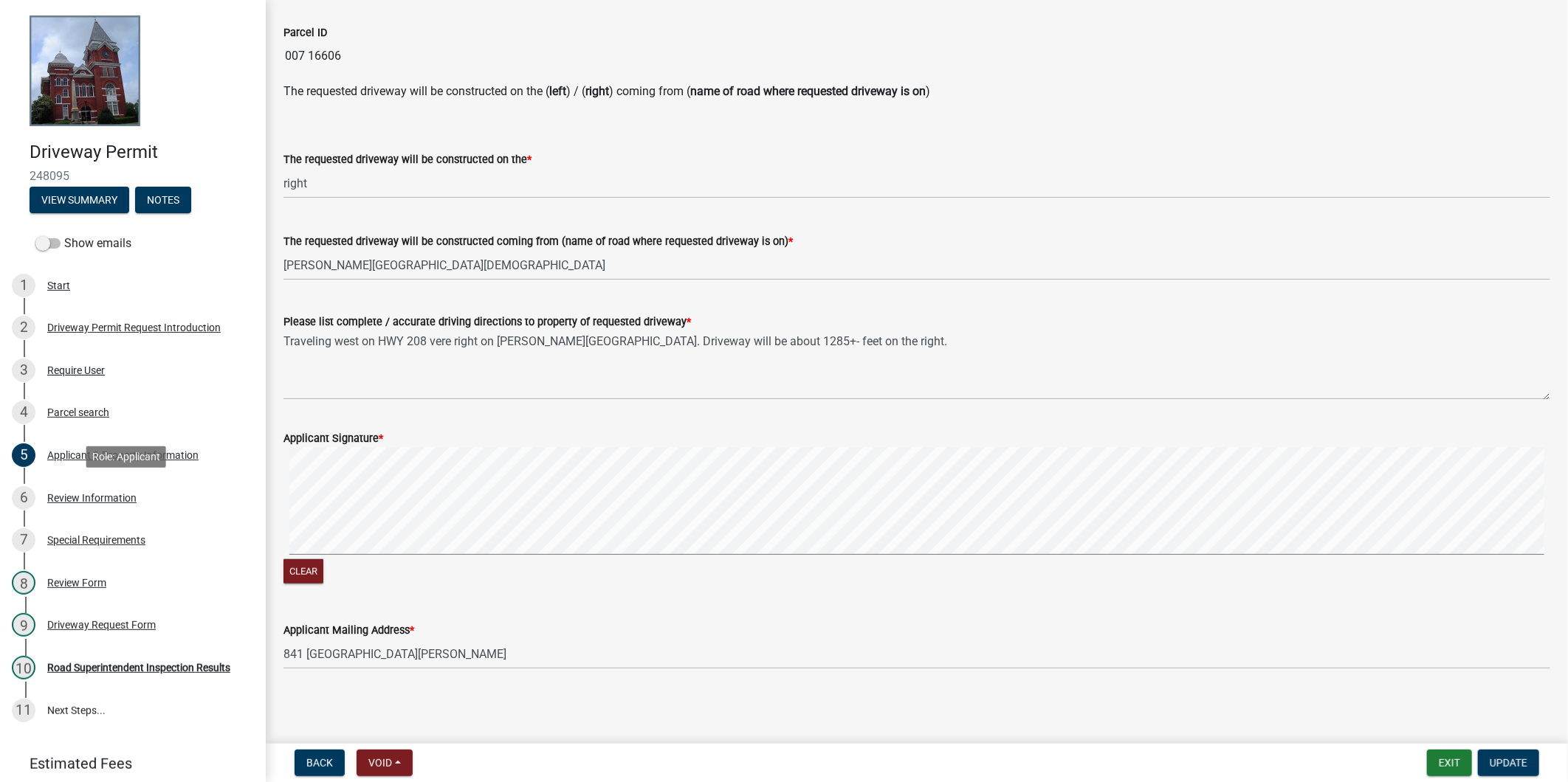
click at [153, 499] on div "6 Review Information" at bounding box center [127, 498] width 231 height 24
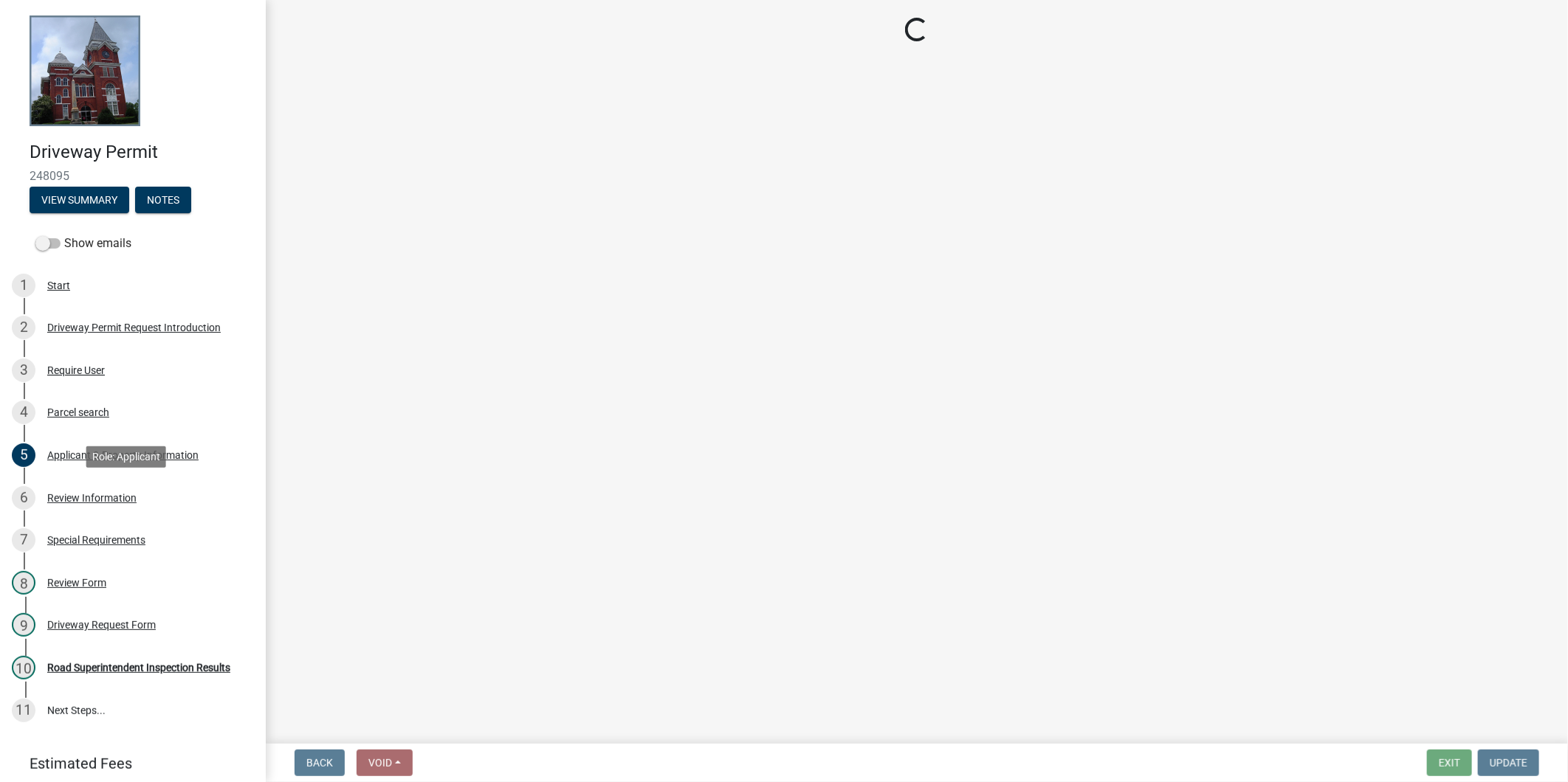
scroll to position [0, 0]
